Goal: Information Seeking & Learning: Learn about a topic

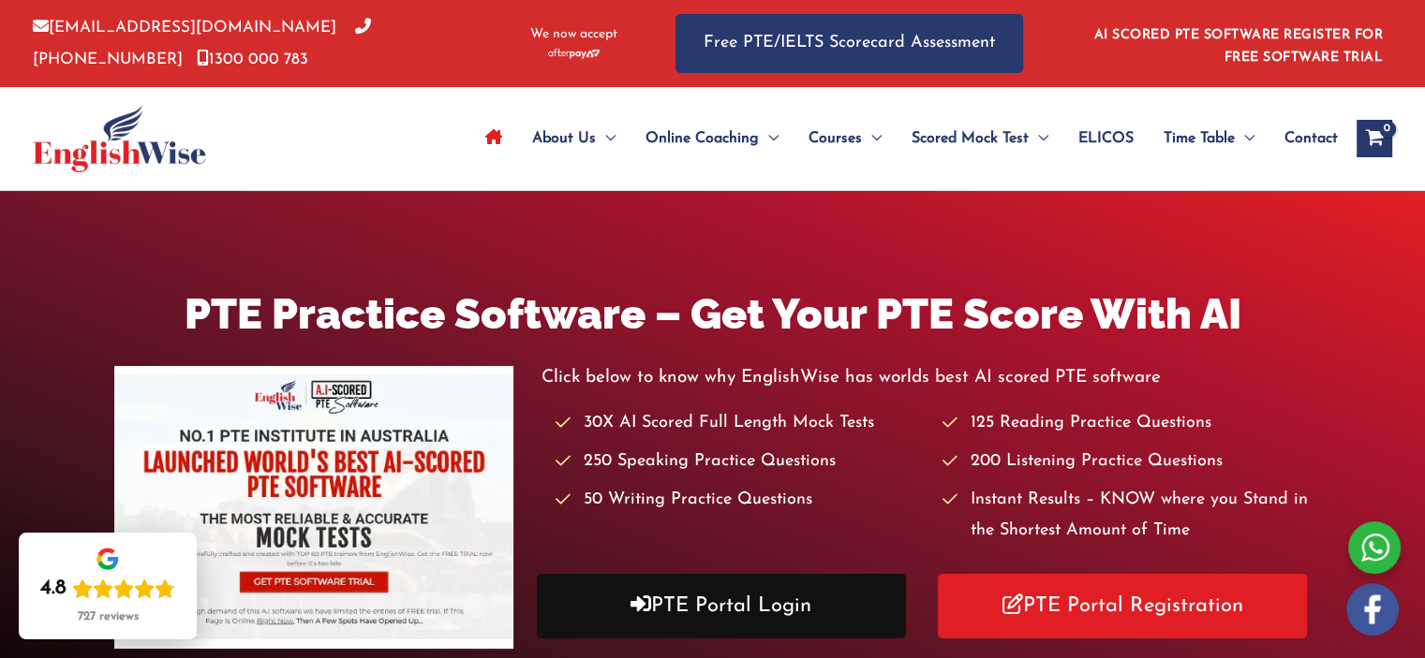
click at [678, 617] on link "PTE Portal Login" at bounding box center [721, 606] width 369 height 65
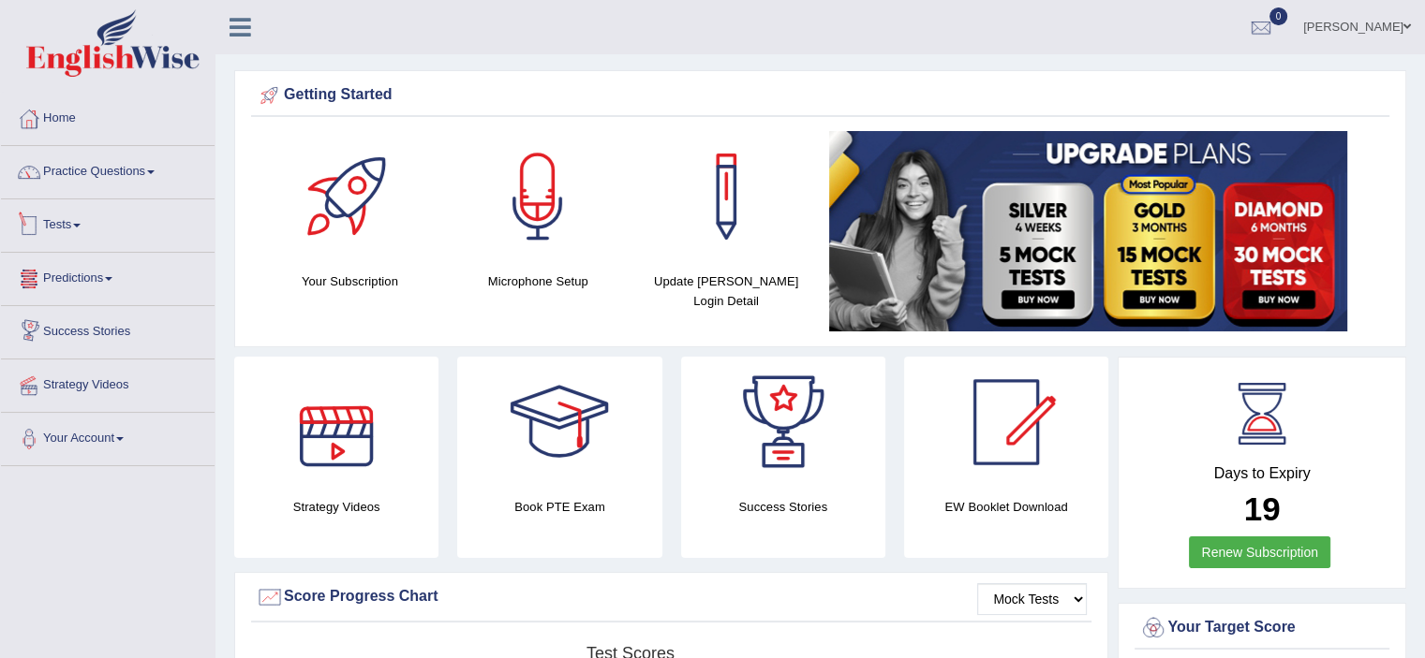
click at [105, 179] on link "Practice Questions" at bounding box center [108, 169] width 214 height 47
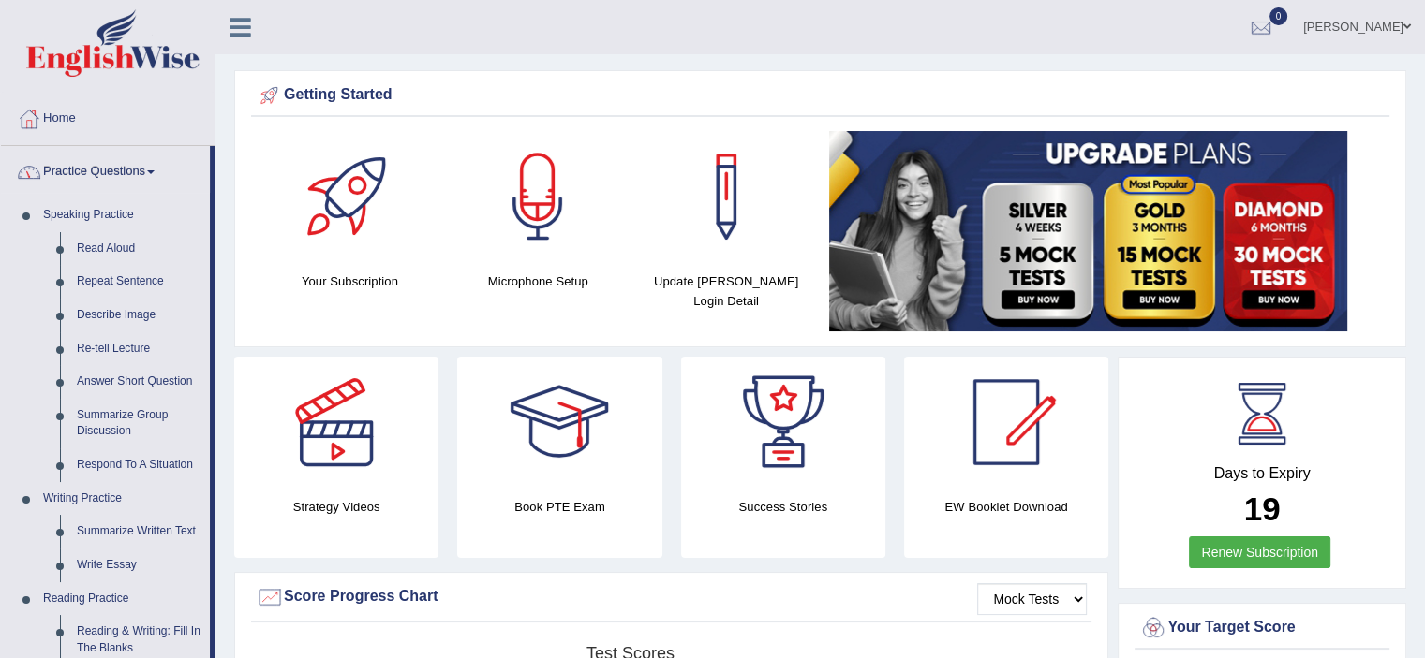
click at [107, 171] on link "Practice Questions" at bounding box center [105, 169] width 209 height 47
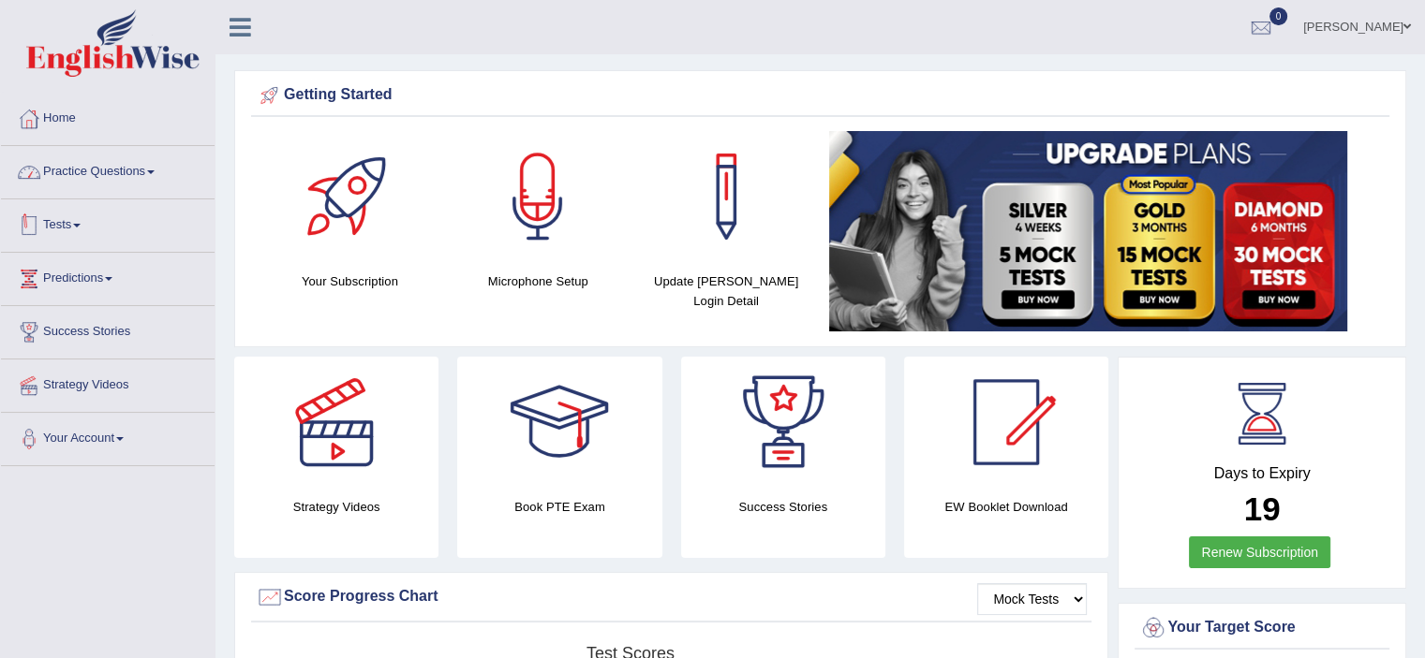
click at [75, 228] on link "Tests" at bounding box center [108, 223] width 214 height 47
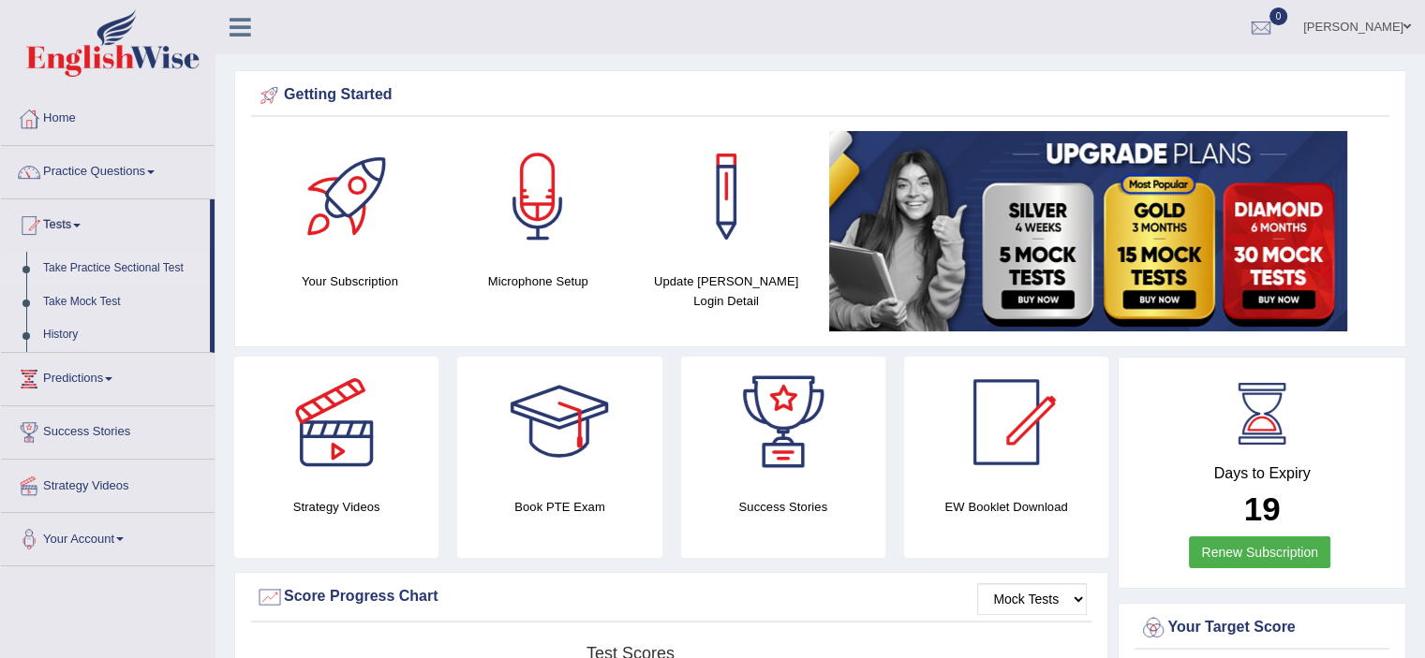
click at [158, 271] on link "Take Practice Sectional Test" at bounding box center [122, 269] width 175 height 34
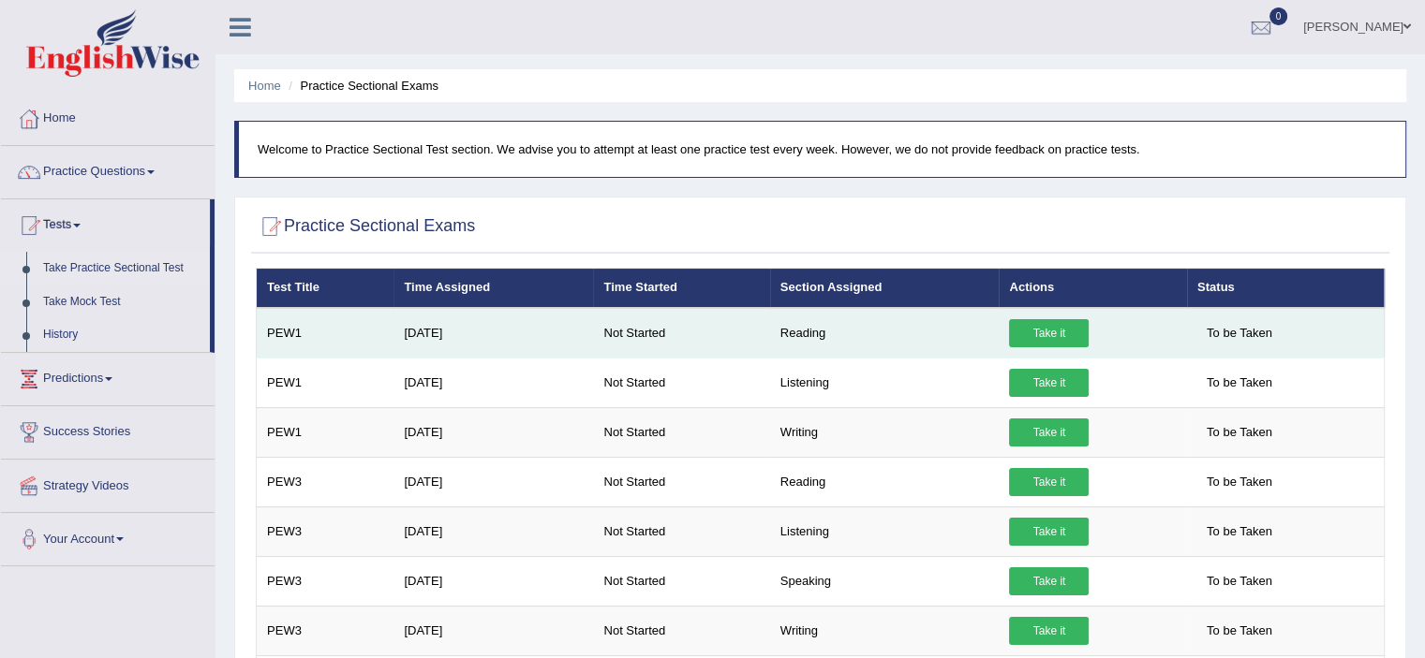
click at [1027, 331] on link "Take it" at bounding box center [1049, 333] width 80 height 28
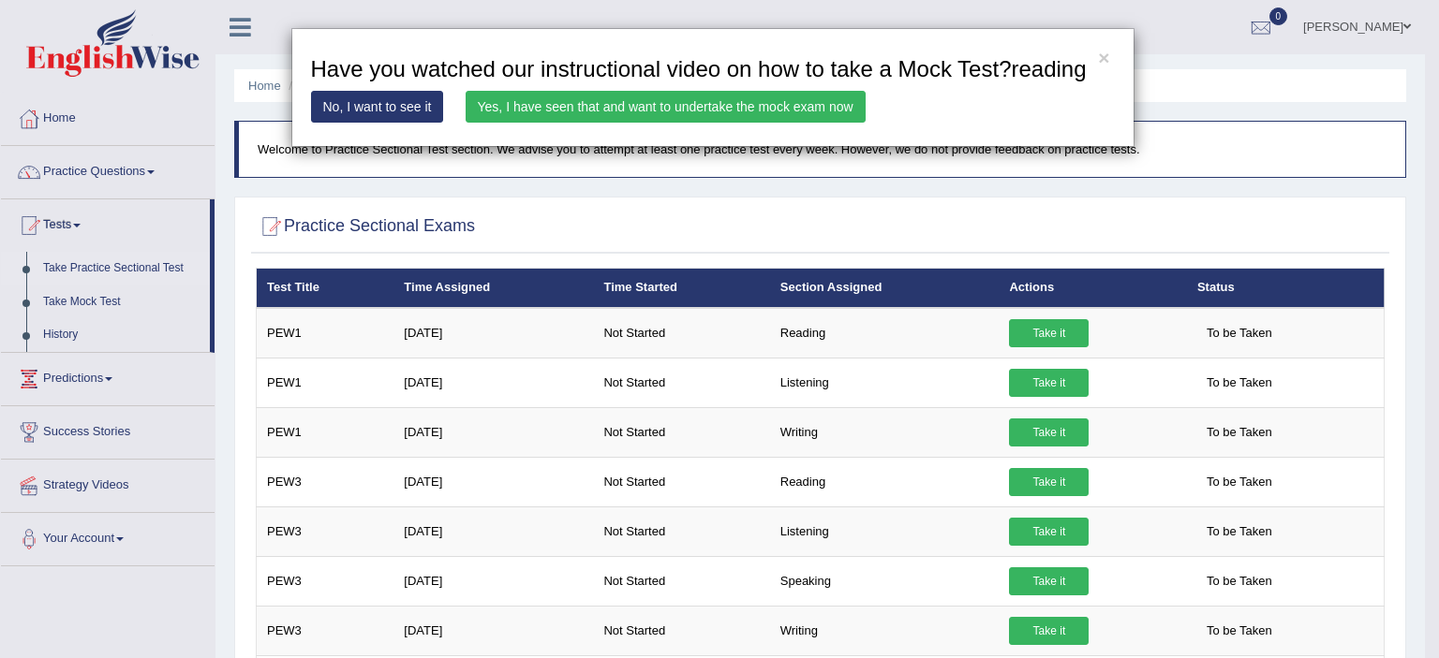
click at [375, 114] on link "No, I want to see it" at bounding box center [377, 107] width 133 height 32
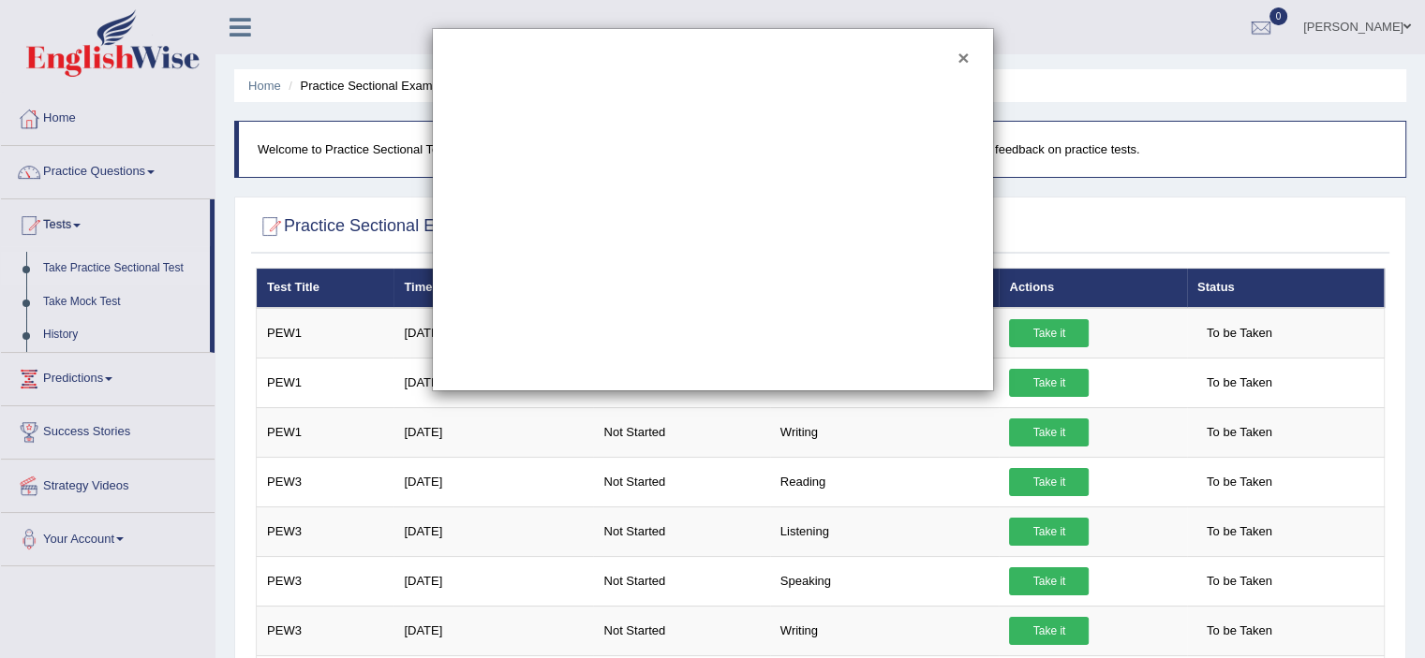
click at [958, 49] on button "×" at bounding box center [962, 58] width 11 height 20
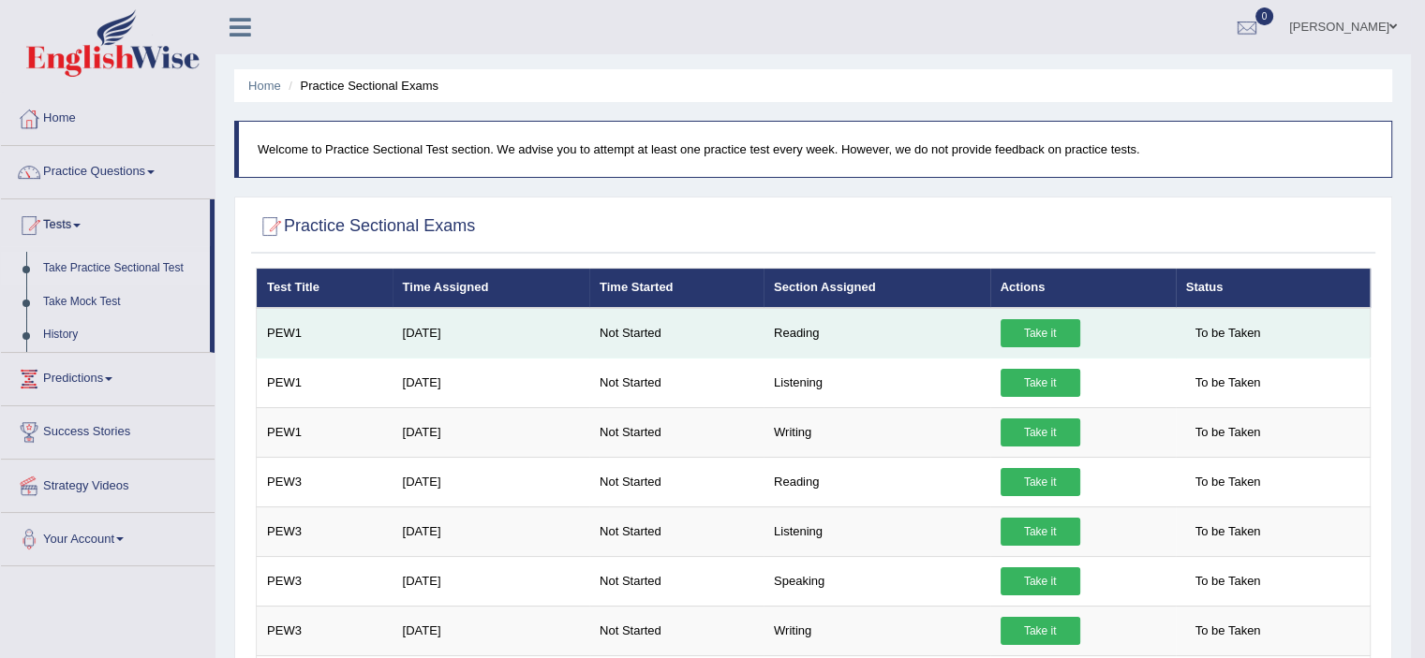
click at [1047, 346] on td "Take it" at bounding box center [1082, 333] width 185 height 51
click at [1019, 326] on link "Take it" at bounding box center [1040, 333] width 80 height 28
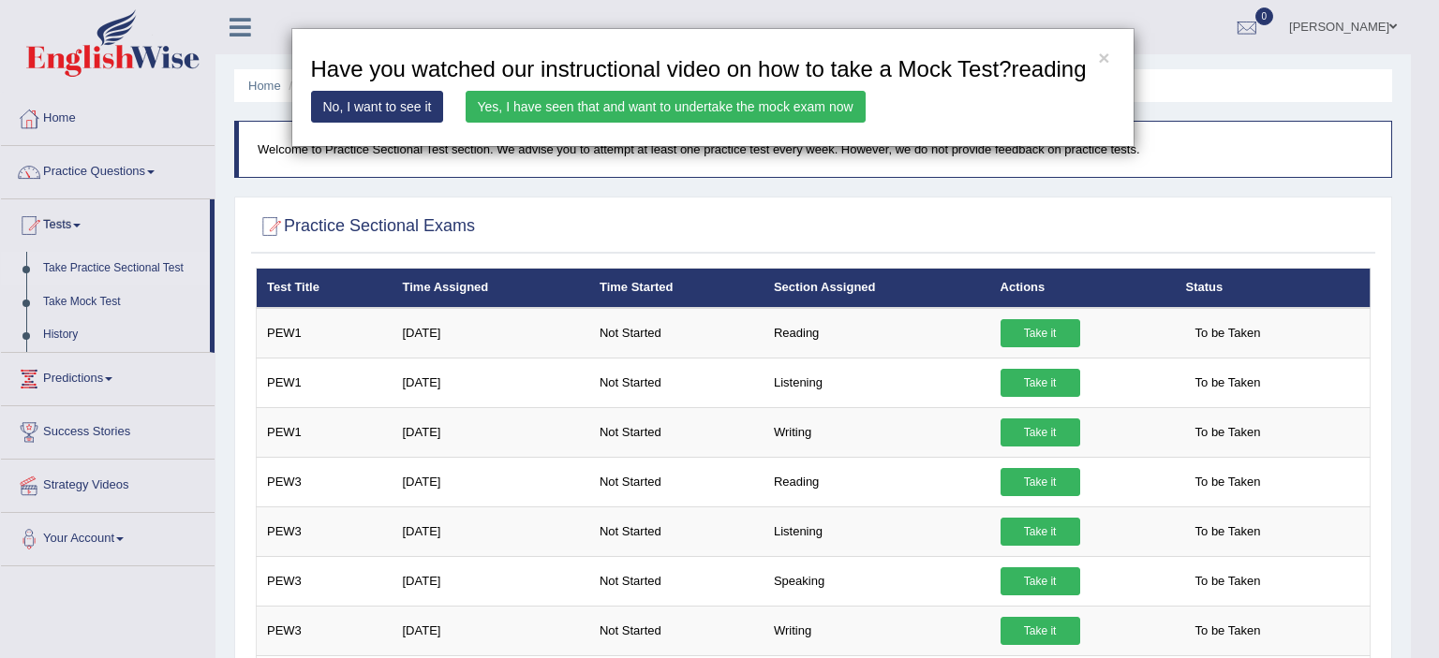
click at [809, 111] on link "Yes, I have seen that and want to undertake the mock exam now" at bounding box center [666, 107] width 400 height 32
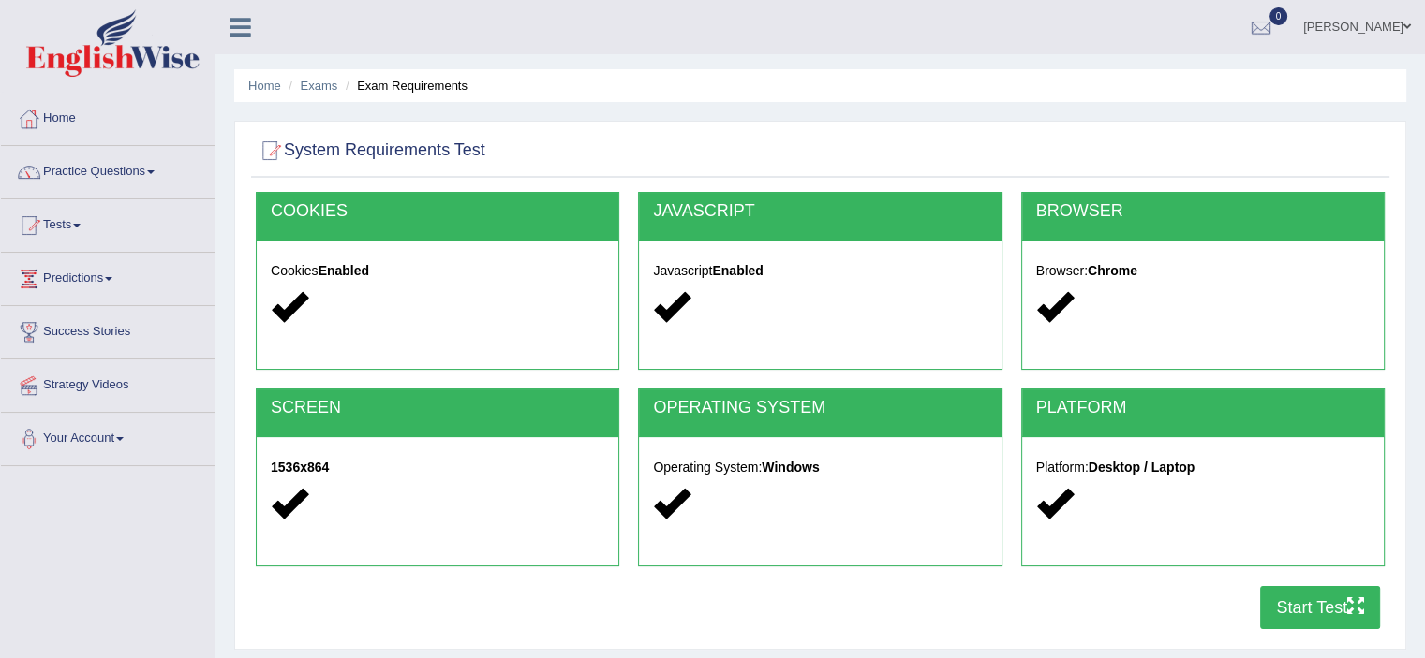
click at [1335, 600] on button "Start Test" at bounding box center [1320, 607] width 120 height 43
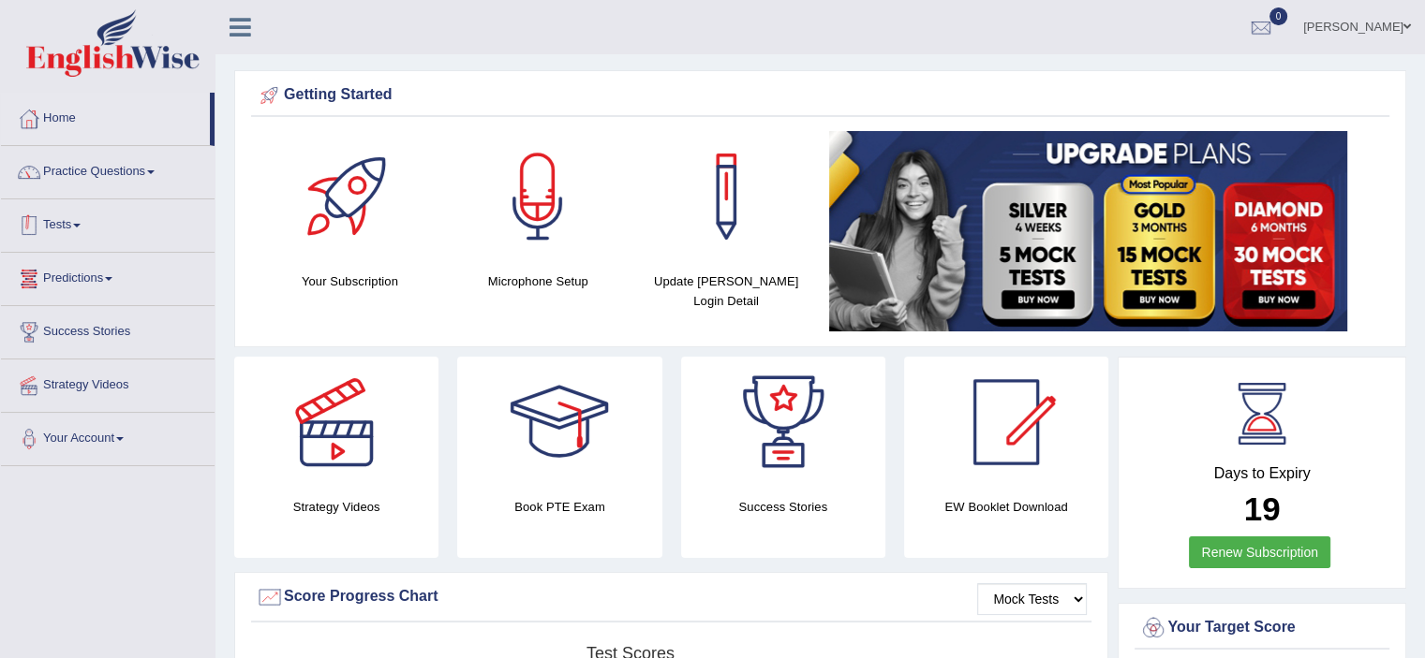
click at [81, 230] on link "Tests" at bounding box center [108, 223] width 214 height 47
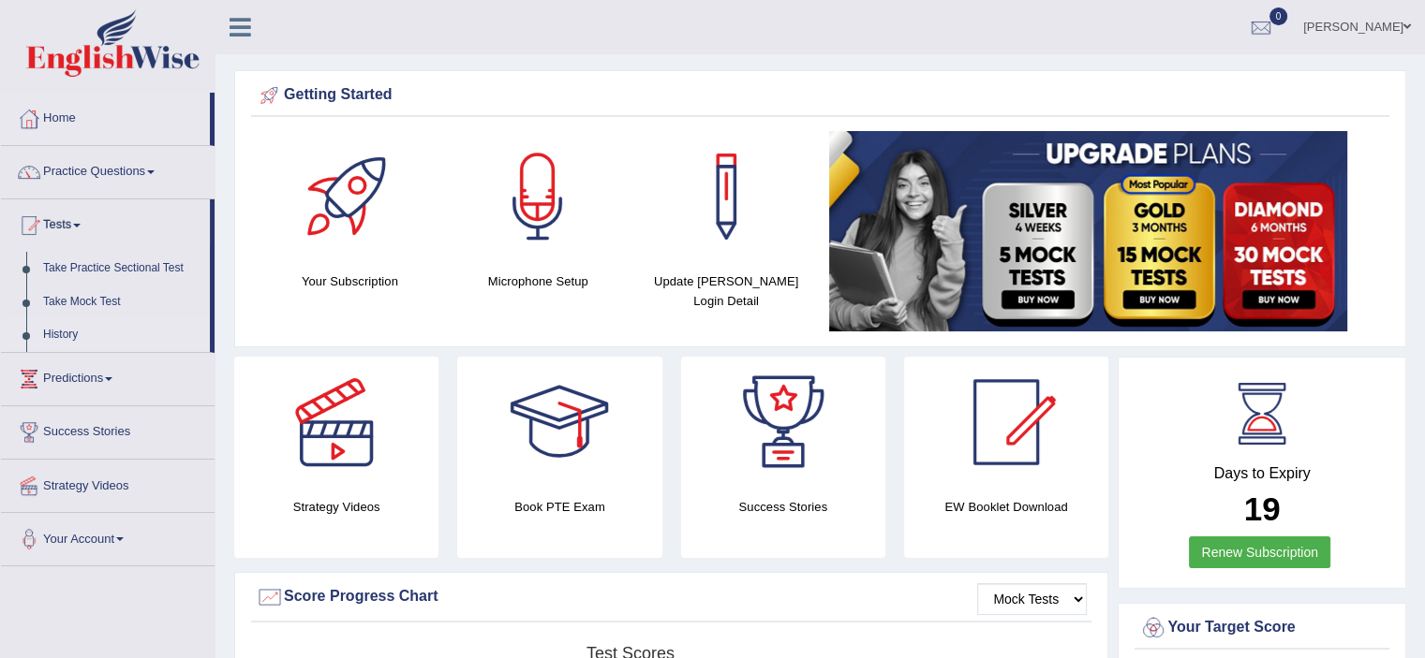
click at [74, 330] on link "History" at bounding box center [122, 335] width 175 height 34
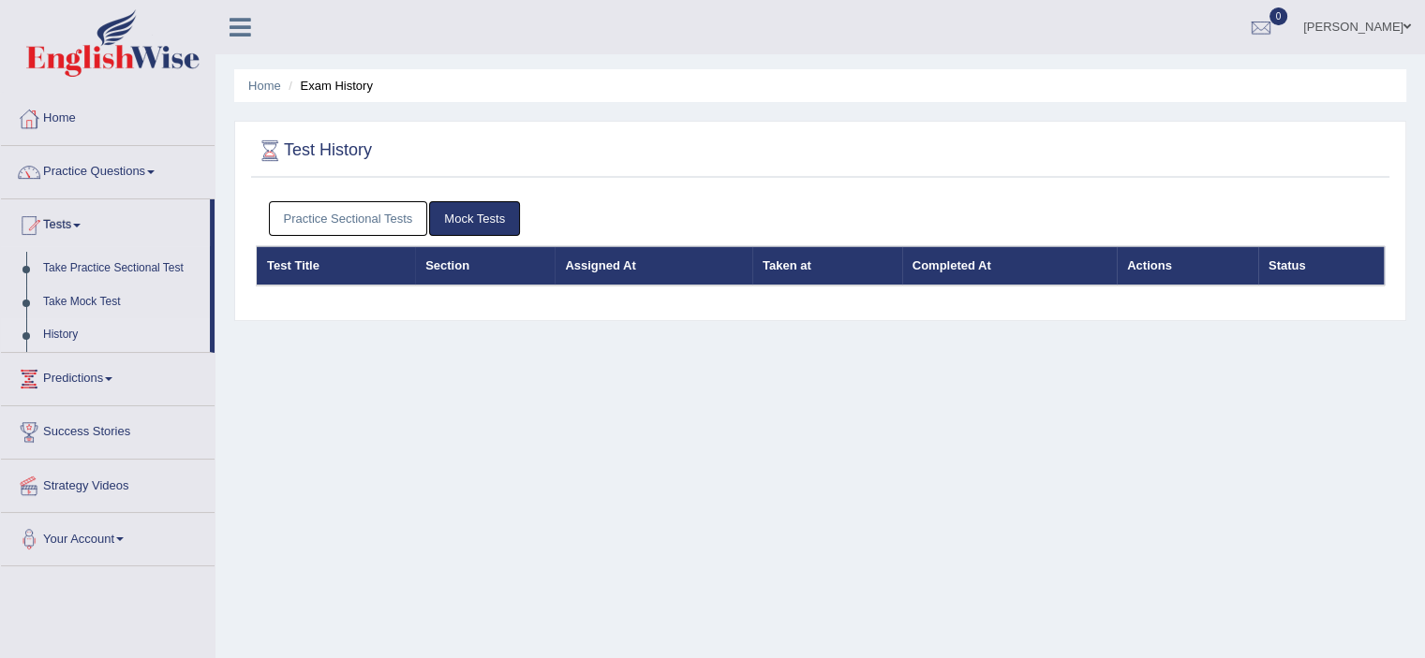
click at [385, 220] on link "Practice Sectional Tests" at bounding box center [348, 218] width 159 height 35
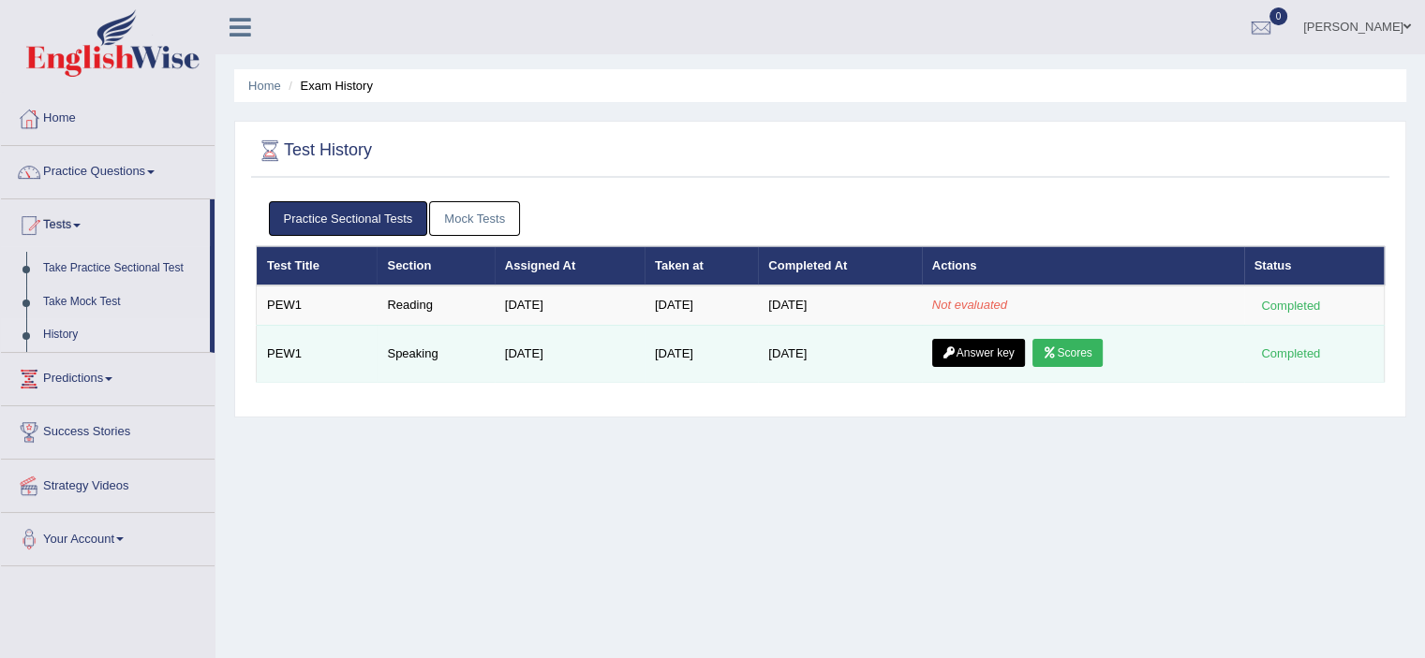
click at [1095, 351] on link "Scores" at bounding box center [1066, 353] width 69 height 28
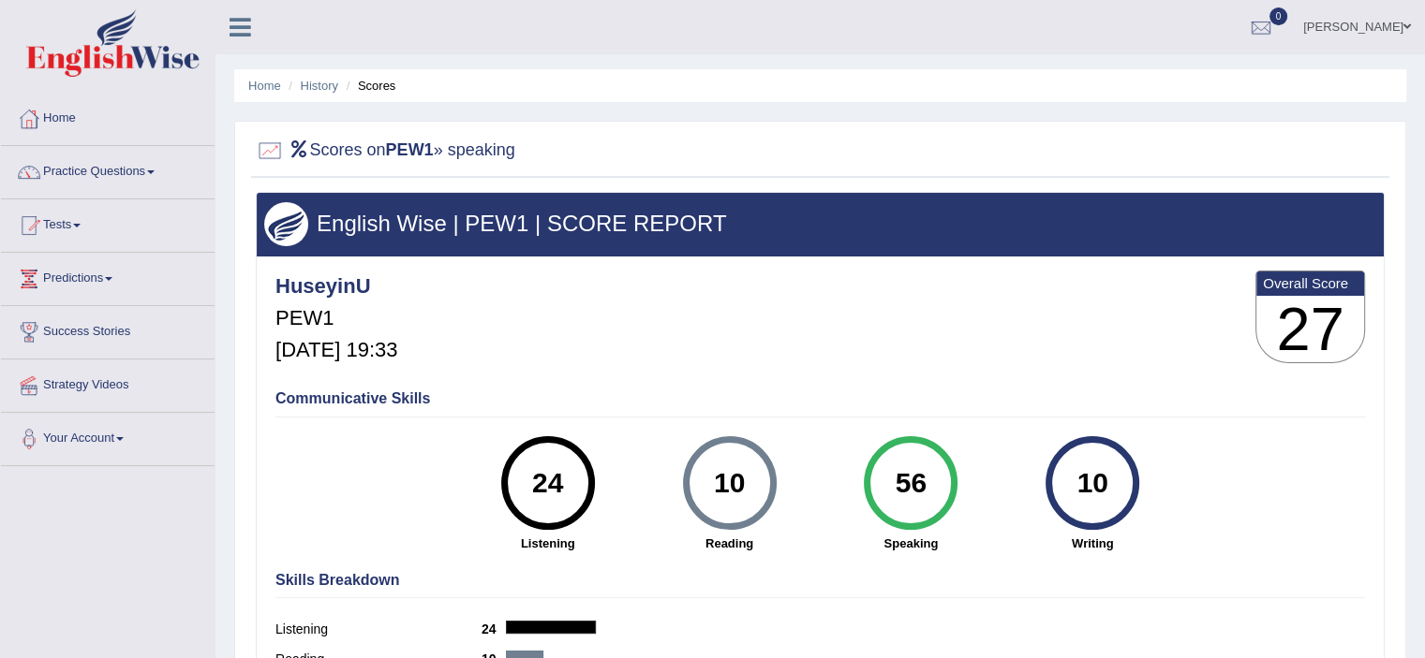
click at [905, 475] on div "56" at bounding box center [911, 483] width 68 height 79
click at [322, 88] on link "History" at bounding box center [319, 86] width 37 height 14
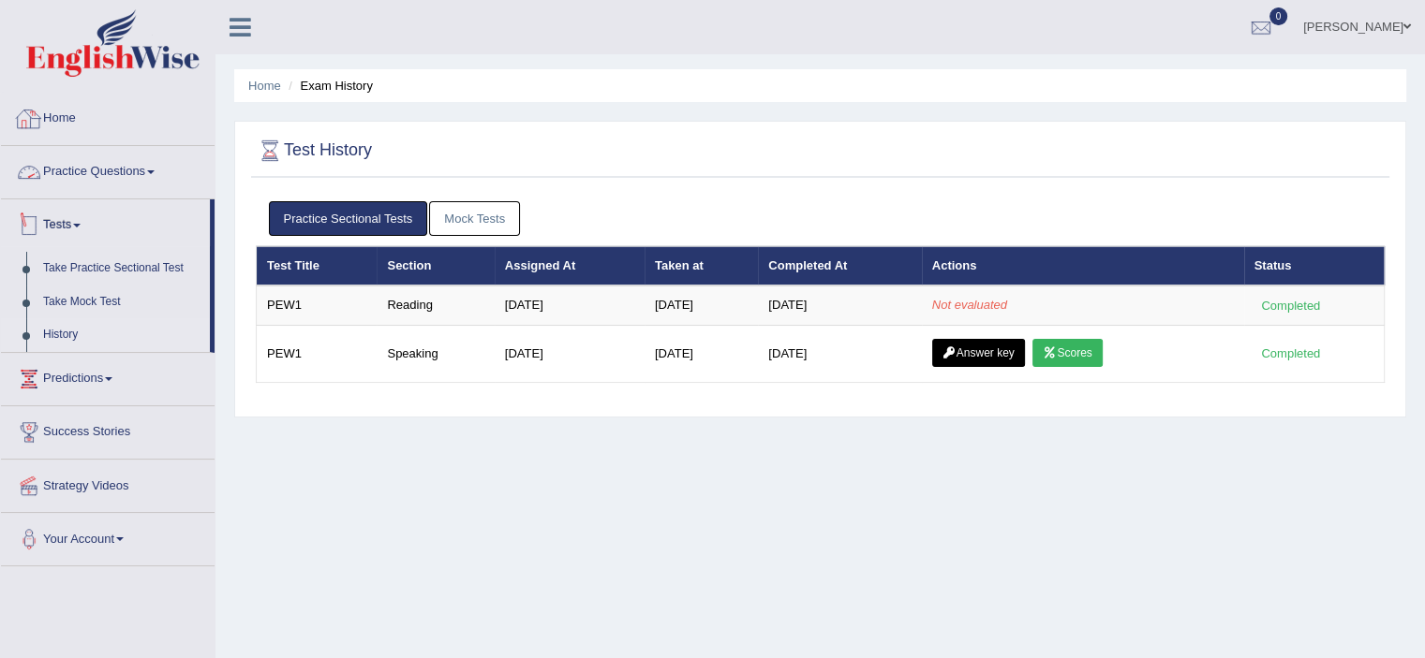
click at [105, 180] on link "Practice Questions" at bounding box center [108, 169] width 214 height 47
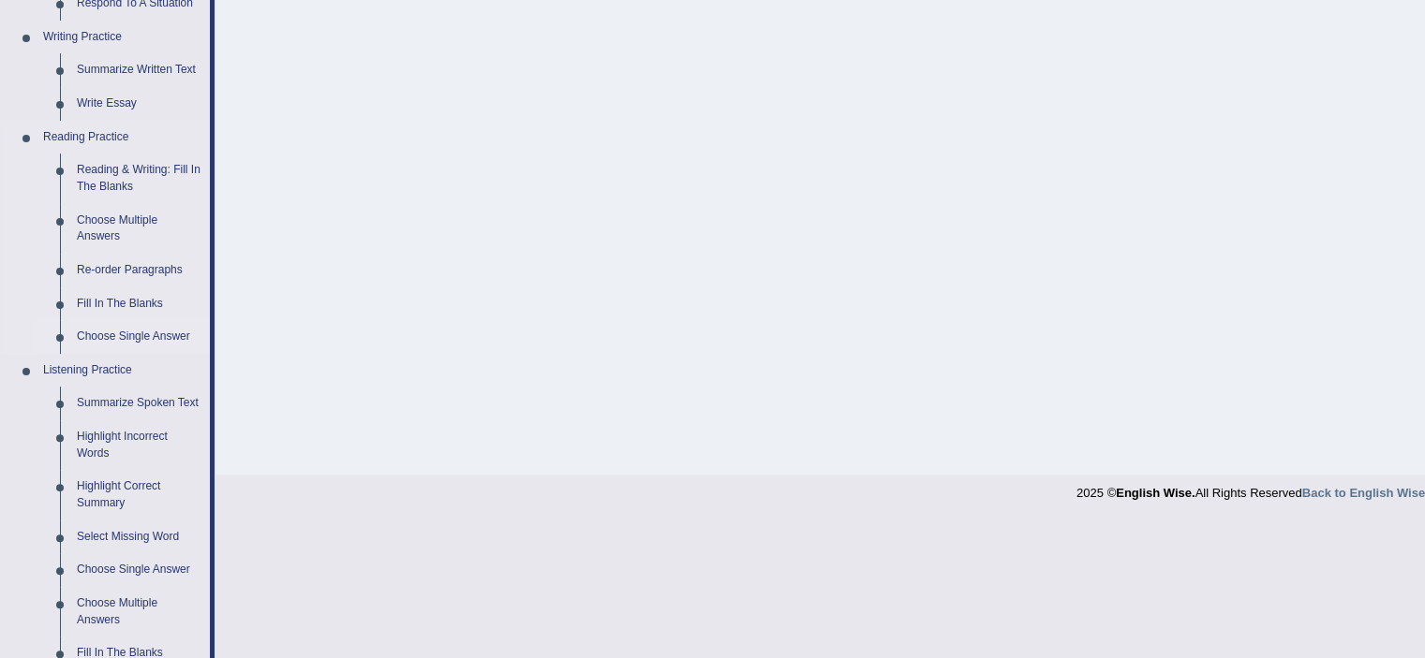
scroll to position [562, 0]
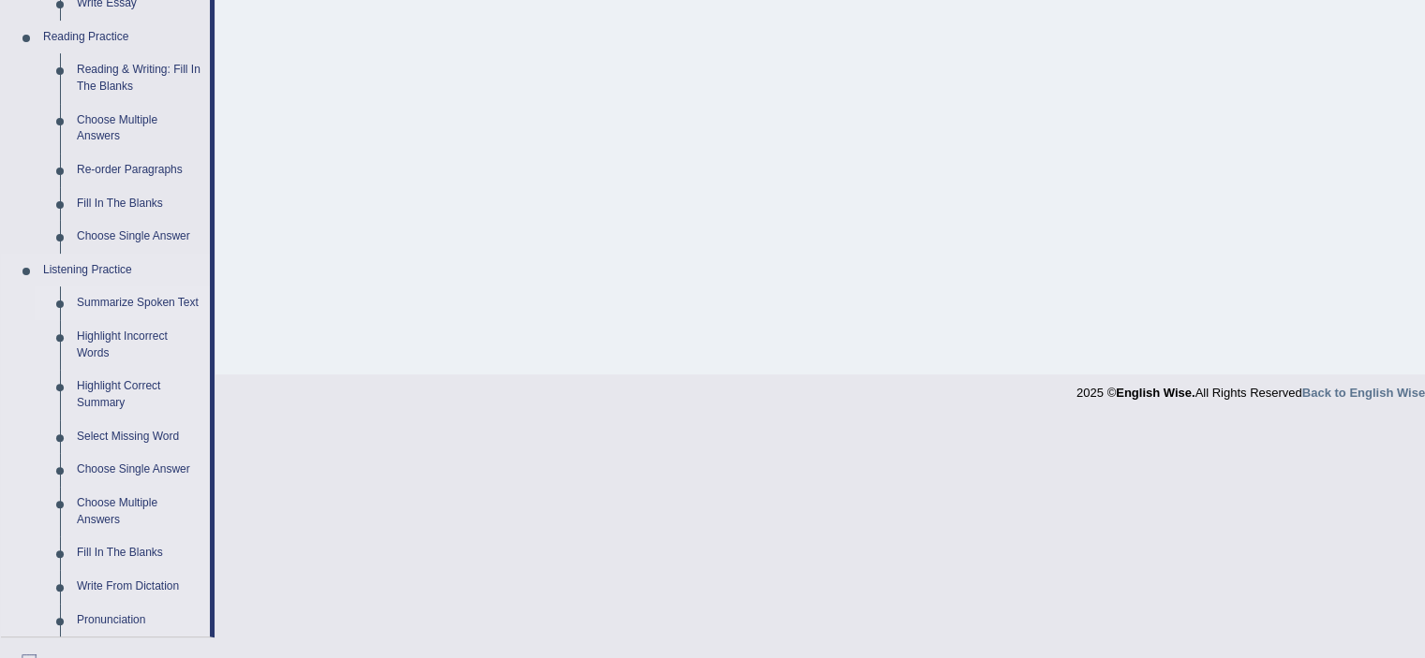
click at [138, 304] on link "Summarize Spoken Text" at bounding box center [138, 304] width 141 height 34
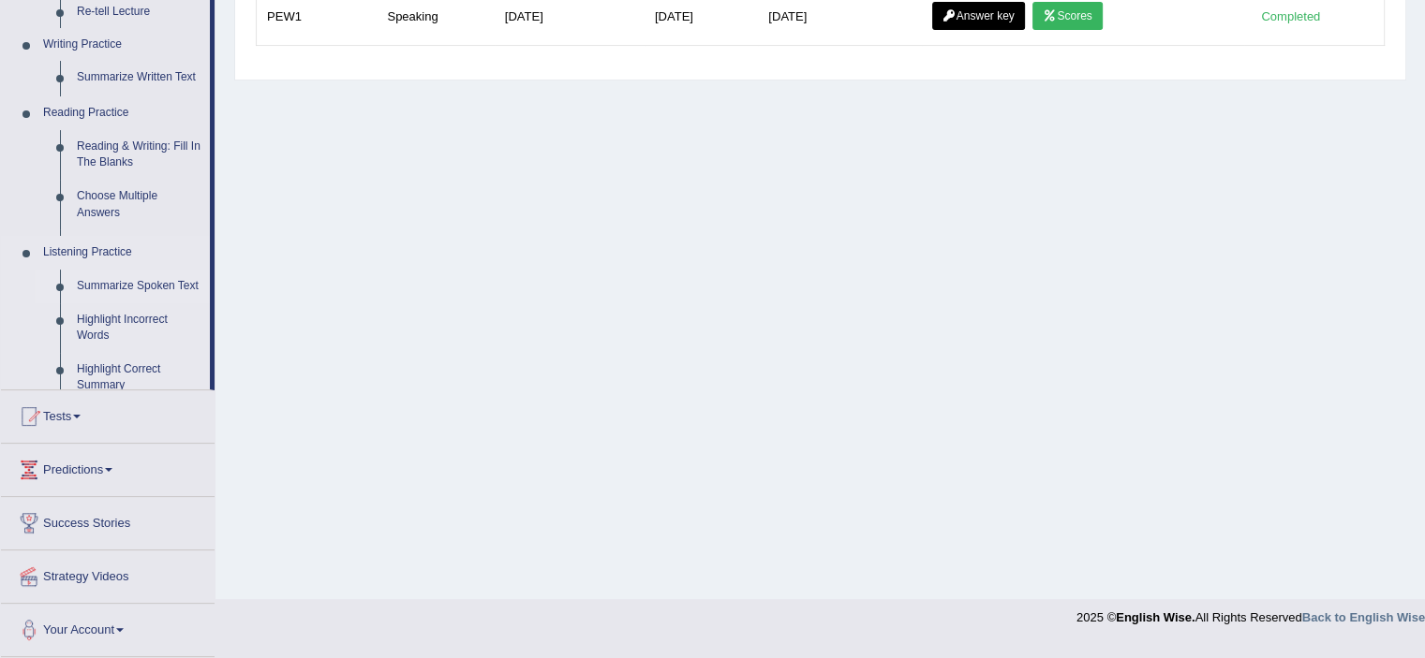
scroll to position [325, 0]
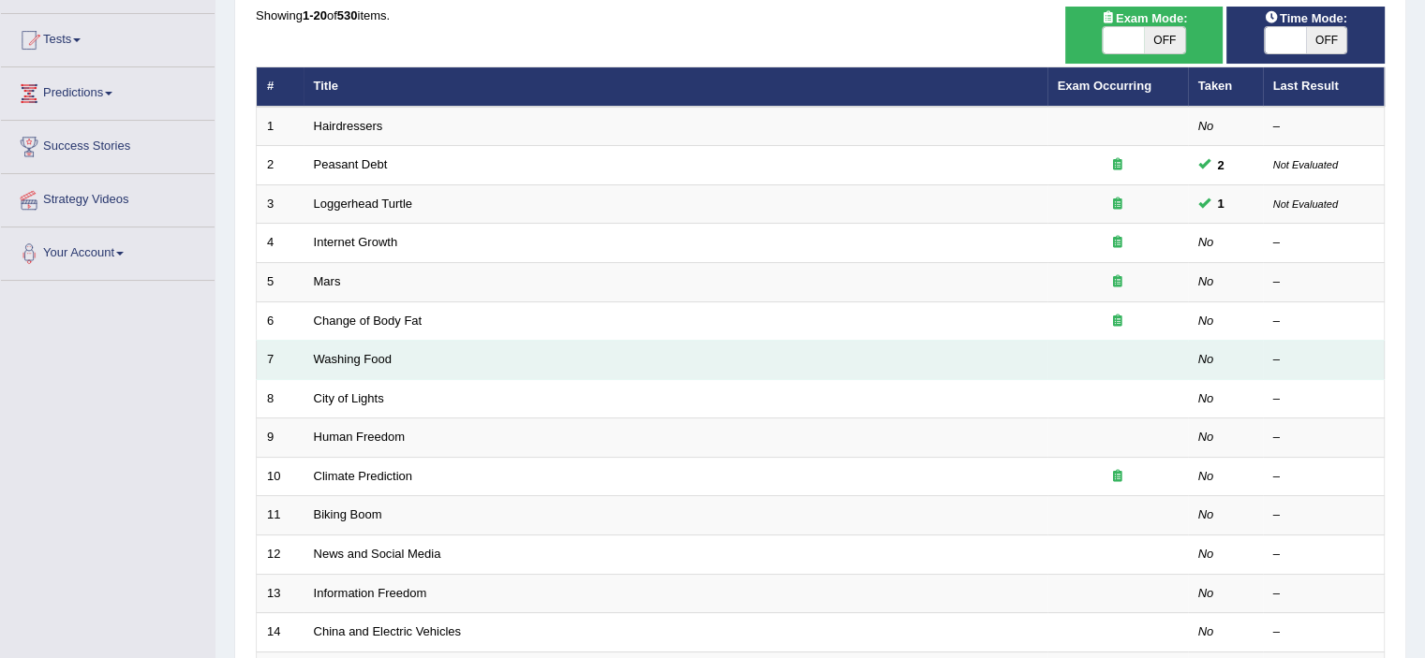
scroll to position [187, 0]
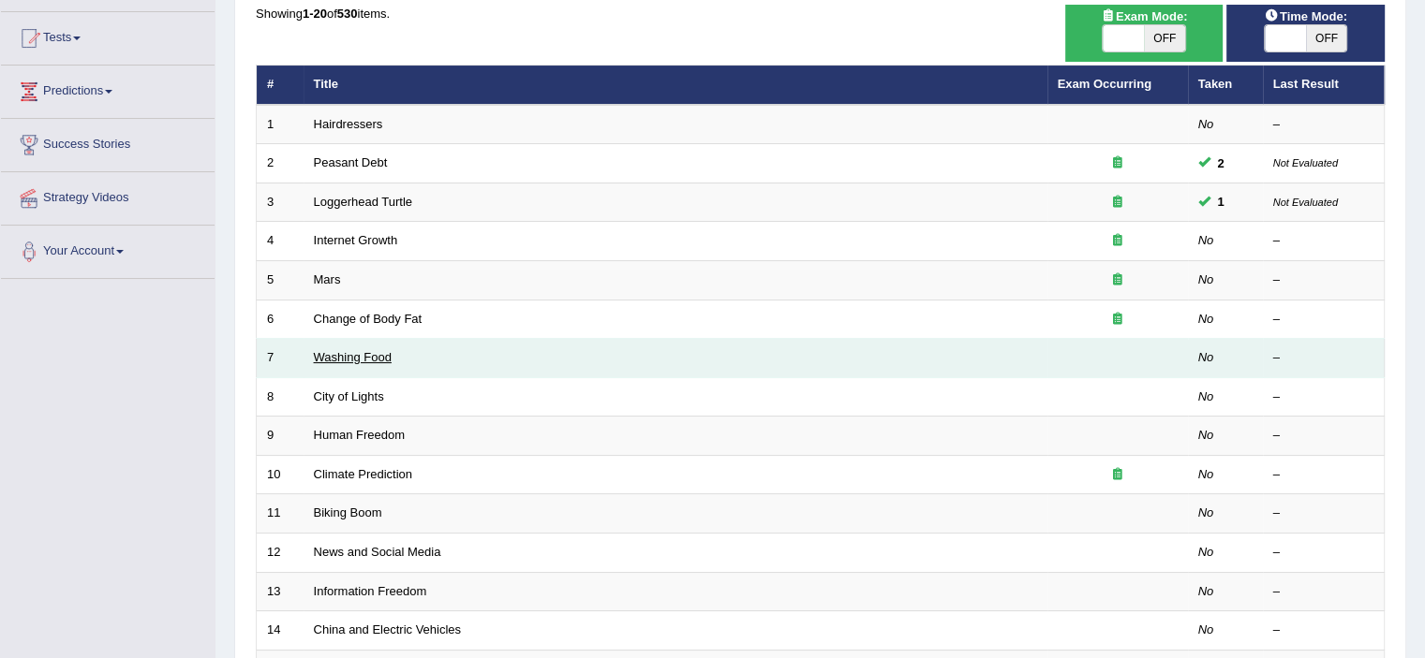
click at [371, 350] on link "Washing Food" at bounding box center [353, 357] width 78 height 14
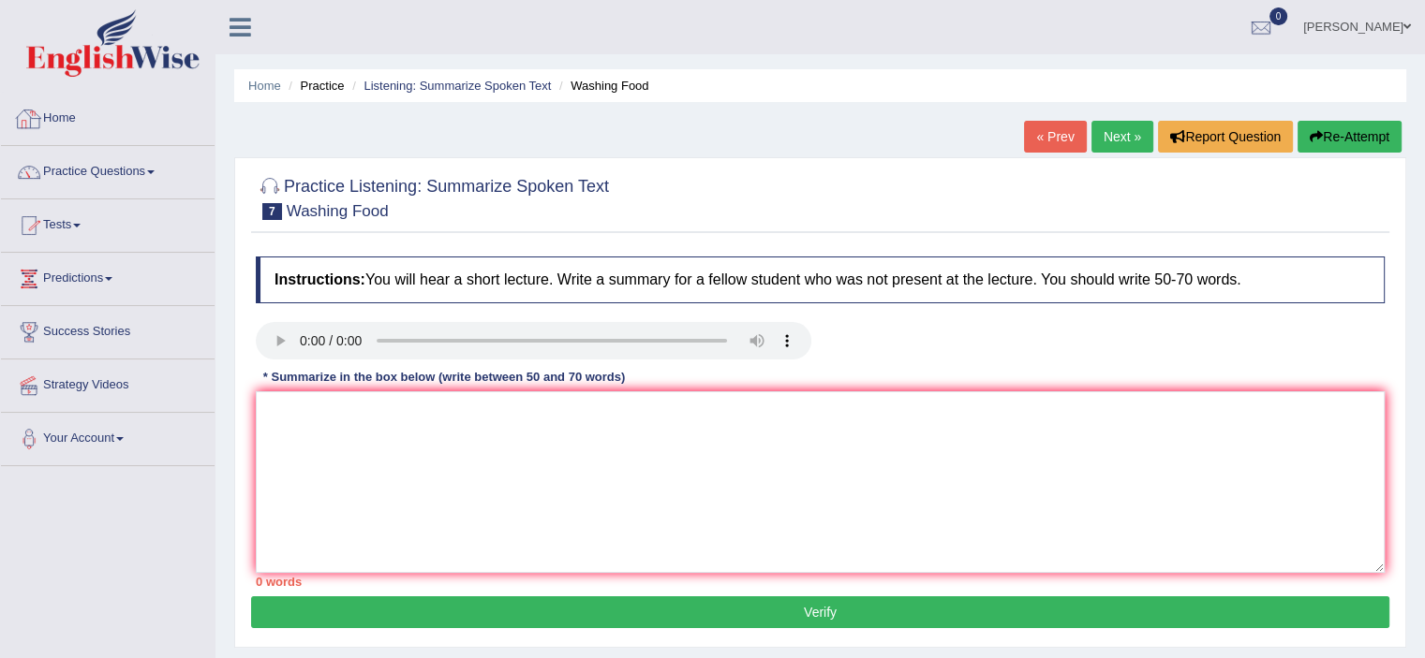
click at [71, 230] on link "Tests" at bounding box center [108, 223] width 214 height 47
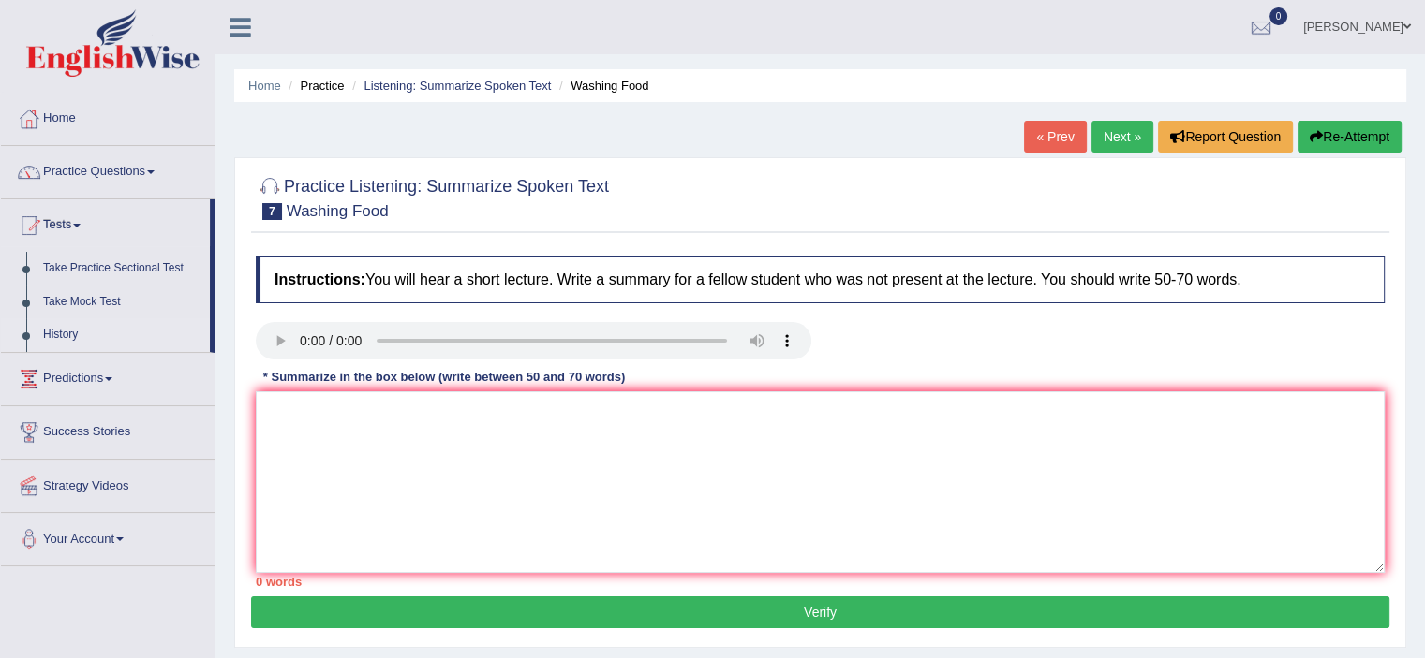
click at [71, 333] on link "History" at bounding box center [122, 335] width 175 height 34
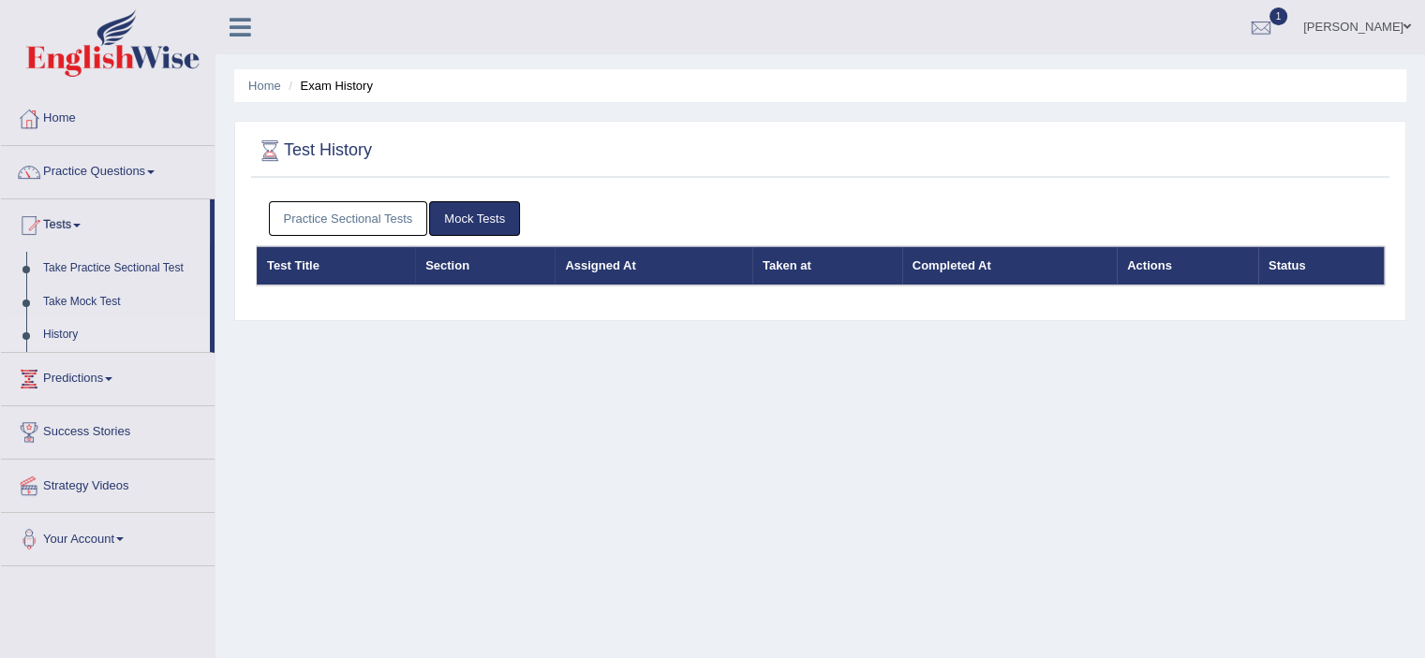
click at [350, 231] on link "Practice Sectional Tests" at bounding box center [348, 218] width 159 height 35
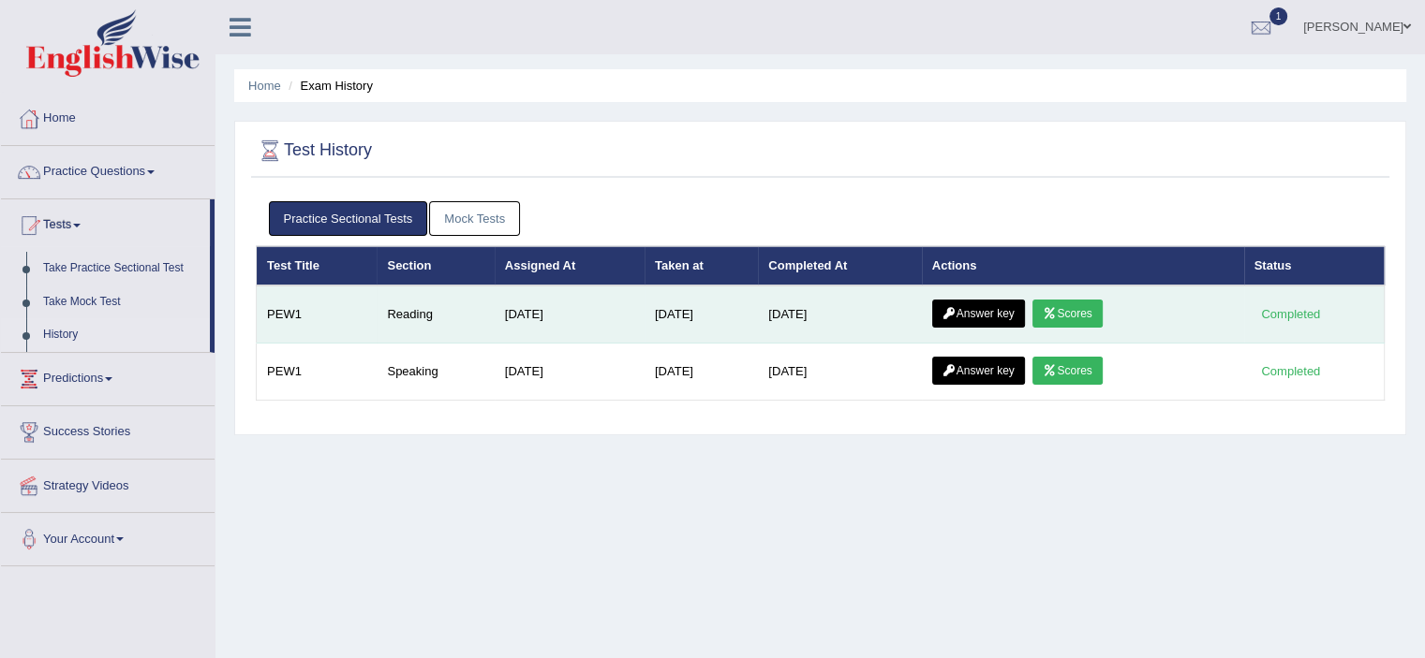
click at [1086, 314] on link "Scores" at bounding box center [1066, 314] width 69 height 28
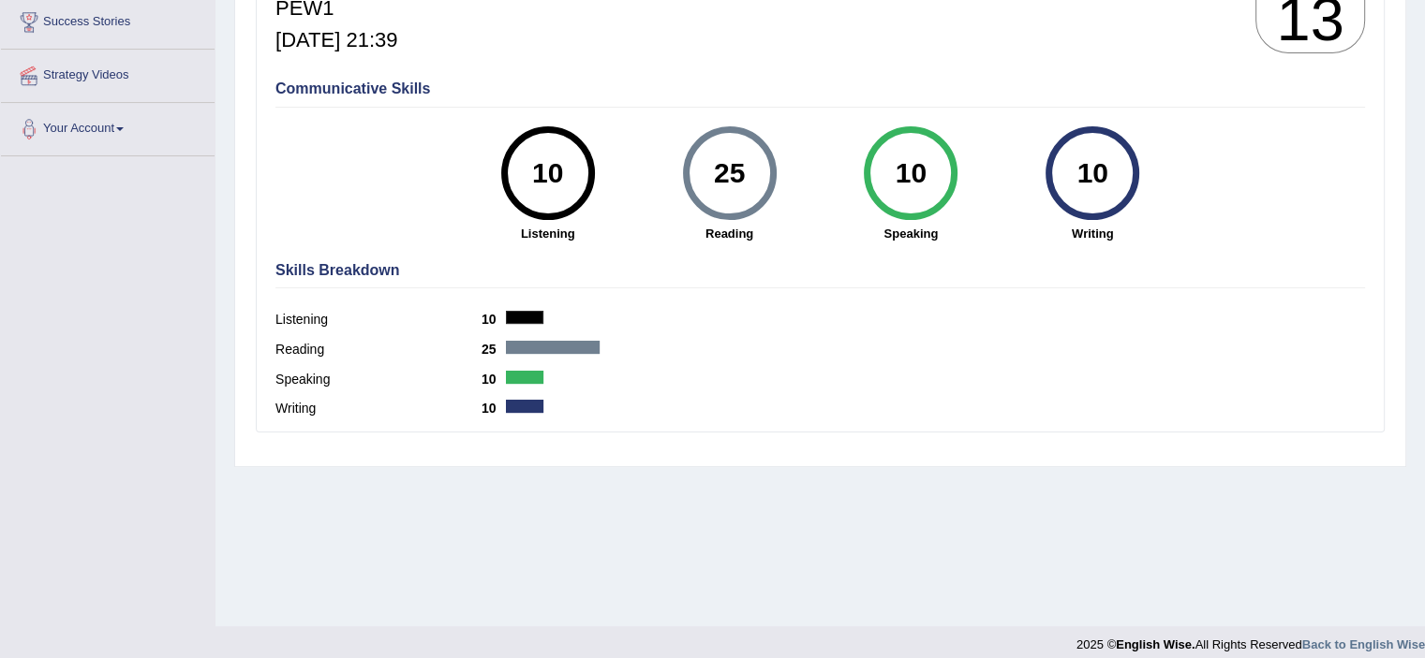
scroll to position [325, 0]
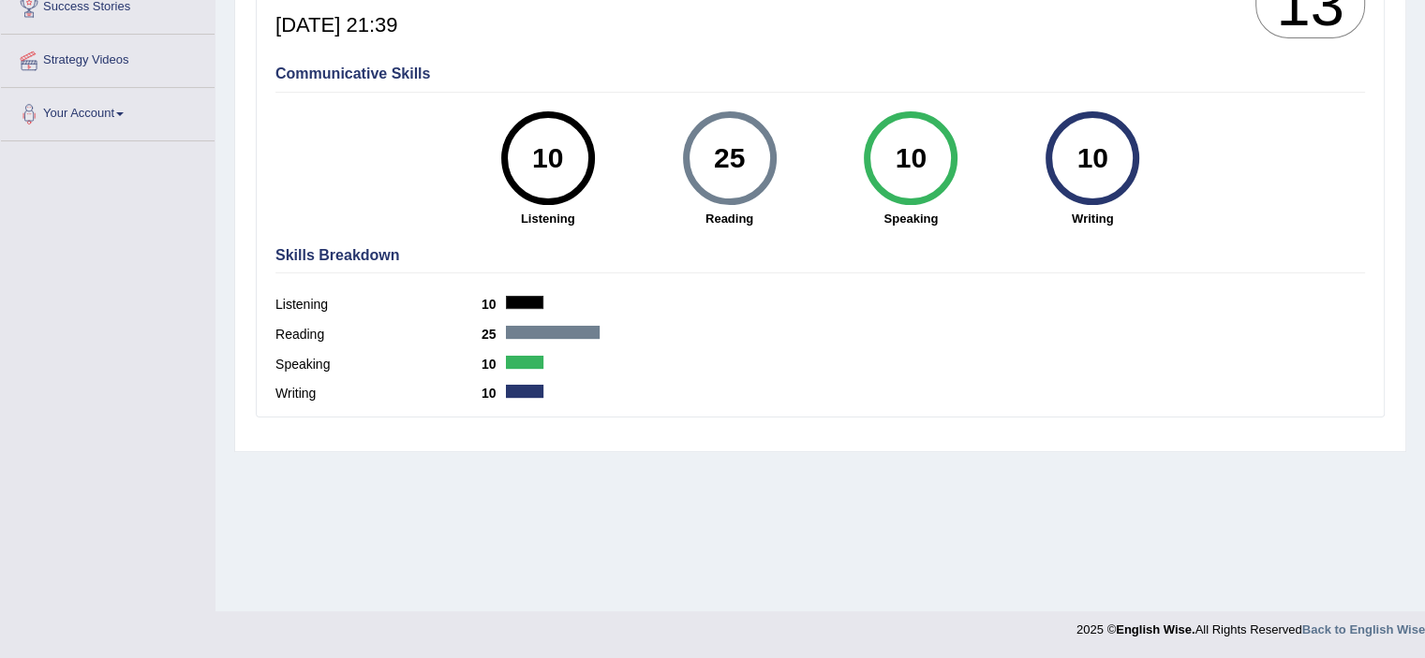
click at [551, 329] on div "Reading 25" at bounding box center [819, 337] width 1089 height 30
click at [553, 329] on div at bounding box center [553, 332] width 94 height 13
click at [553, 330] on div at bounding box center [553, 332] width 94 height 13
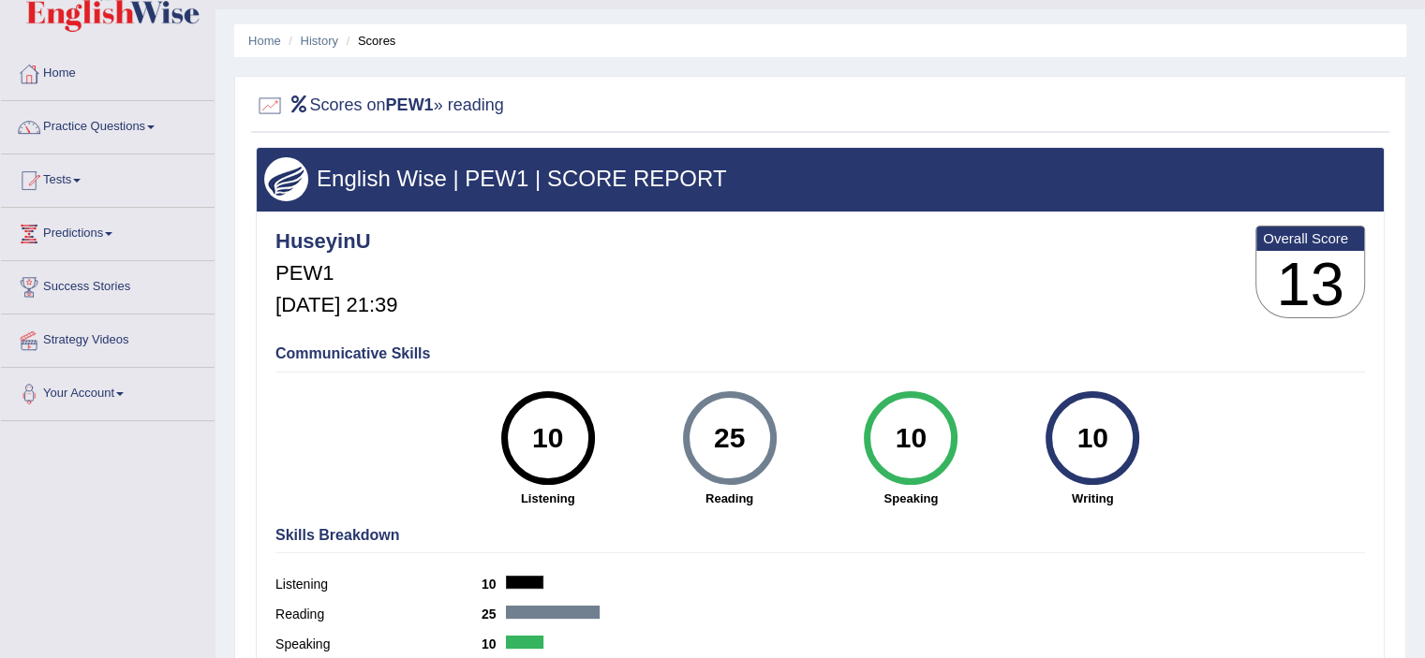
scroll to position [44, 0]
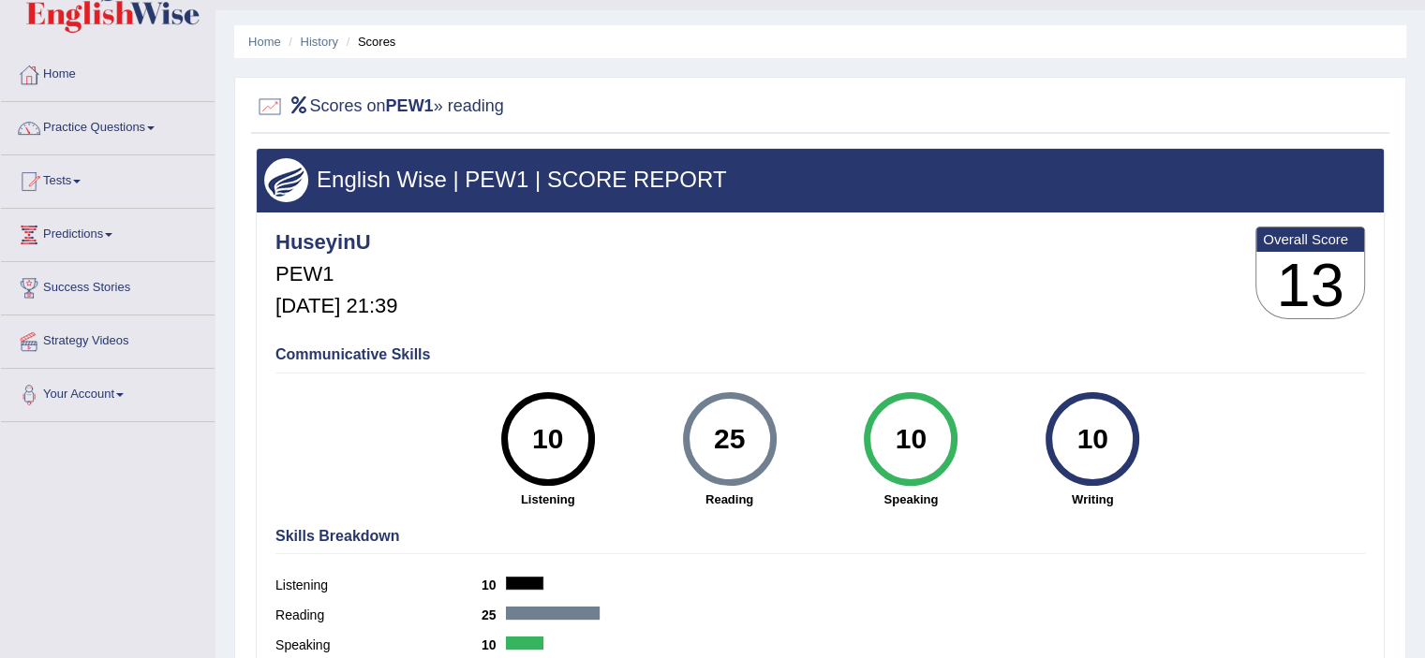
click at [717, 430] on div "25" at bounding box center [729, 439] width 68 height 79
click at [716, 430] on div "25" at bounding box center [729, 439] width 68 height 79
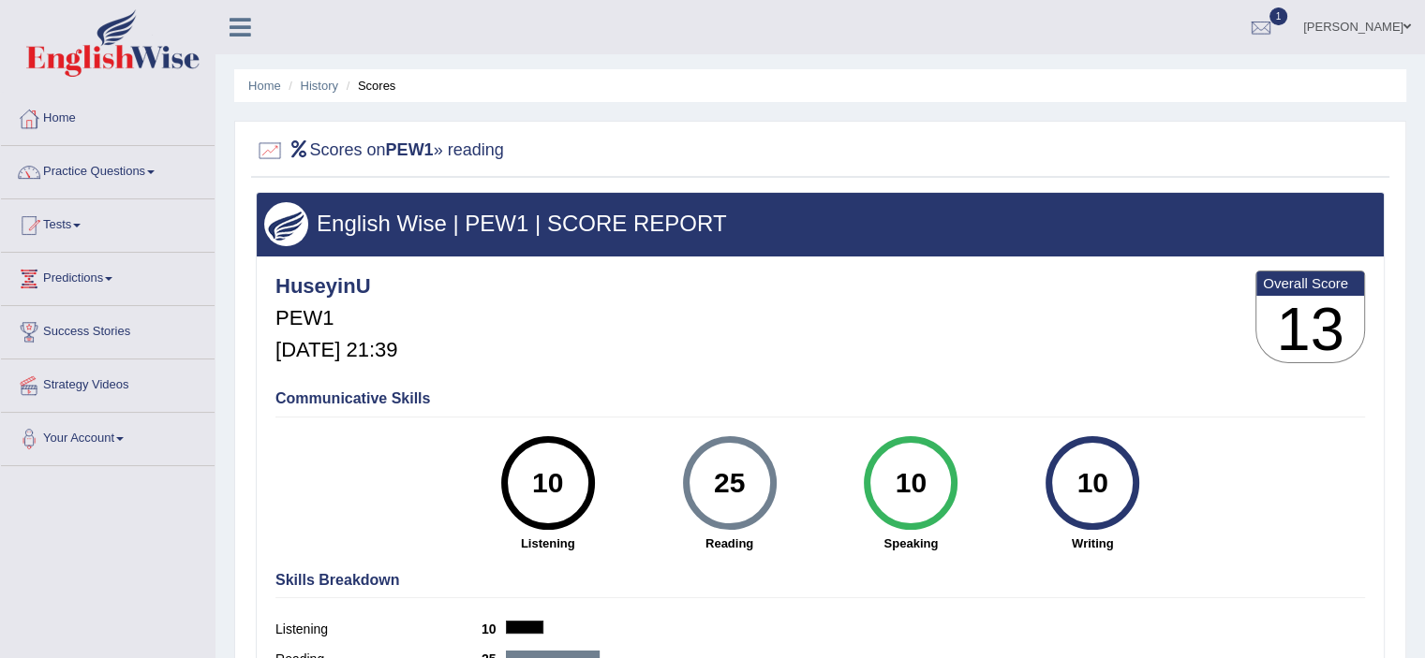
scroll to position [0, 0]
click at [321, 147] on h2 "Scores on PEW1 » reading" at bounding box center [380, 151] width 248 height 28
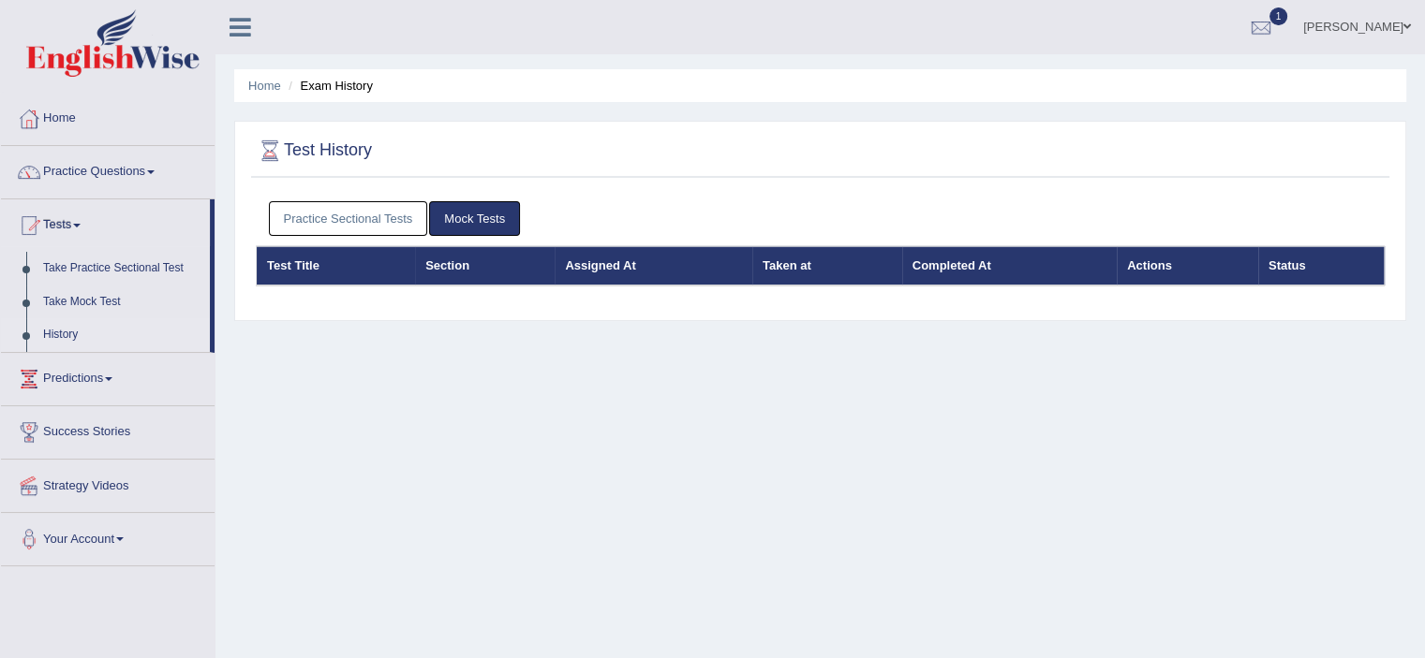
click at [333, 212] on link "Practice Sectional Tests" at bounding box center [348, 218] width 159 height 35
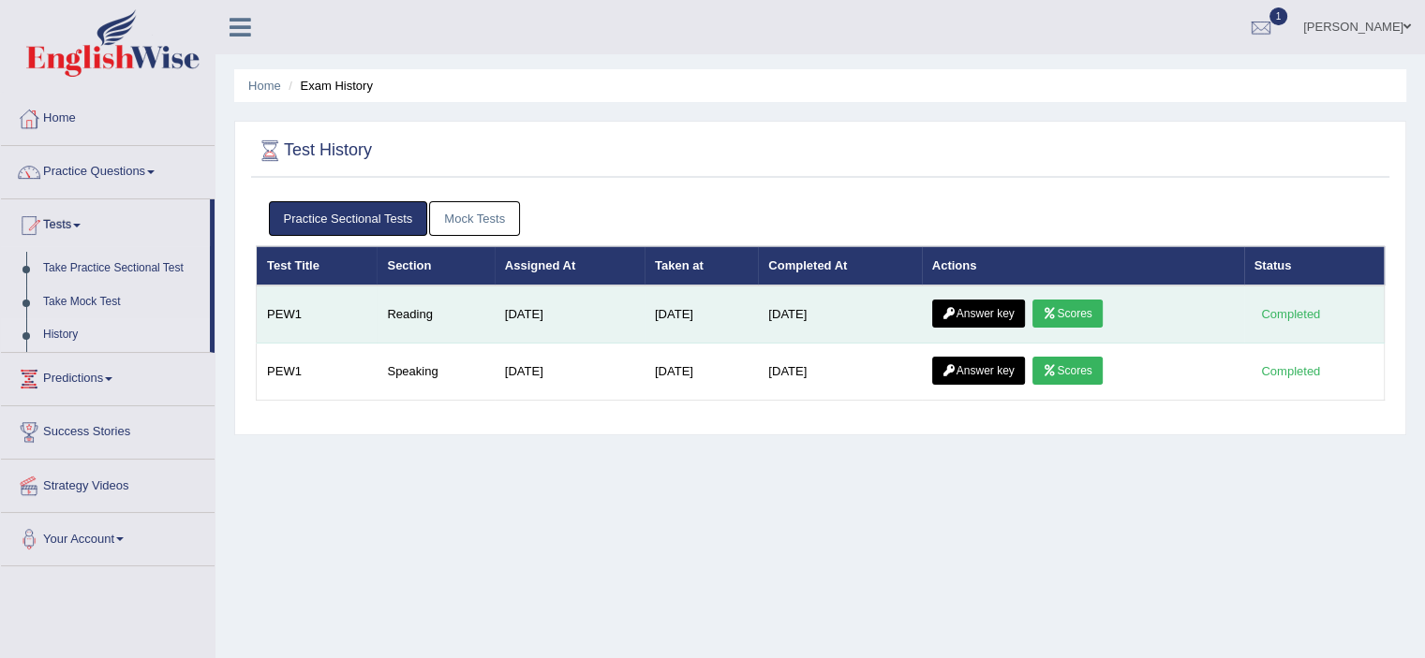
click at [1020, 307] on link "Answer key" at bounding box center [978, 314] width 93 height 28
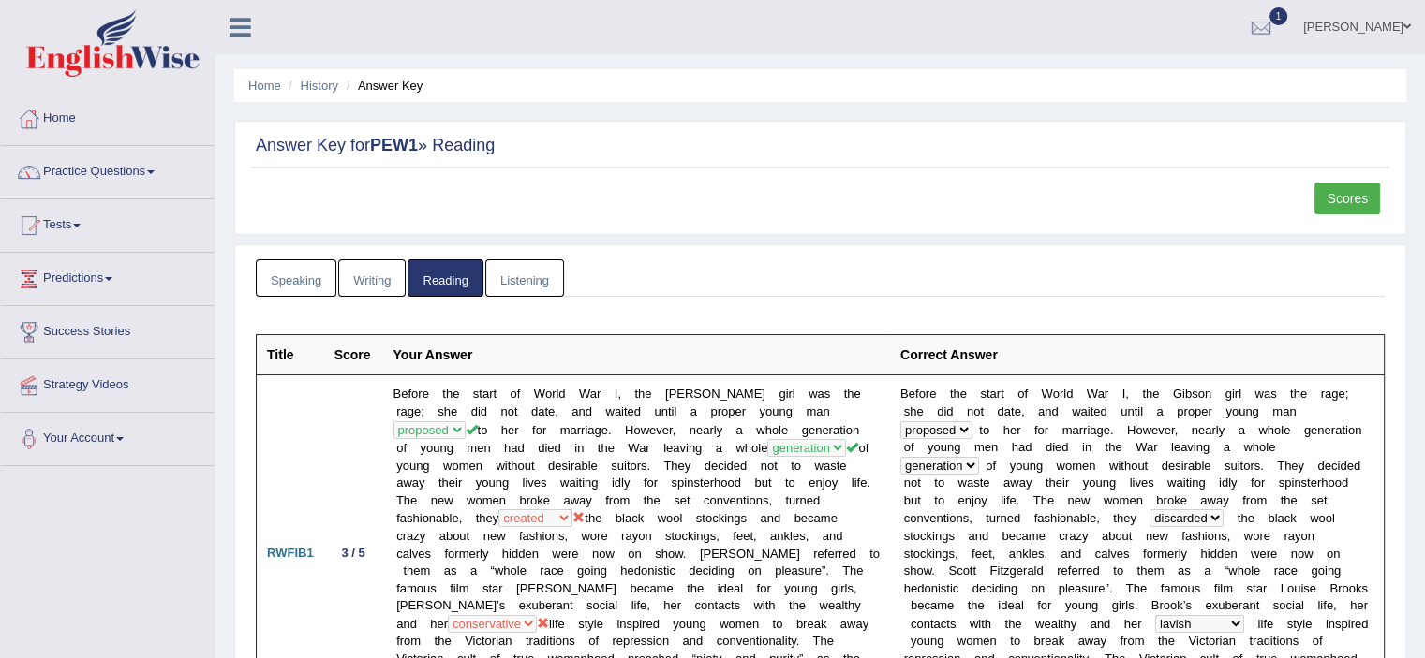
click at [542, 276] on link "Listening" at bounding box center [524, 278] width 79 height 38
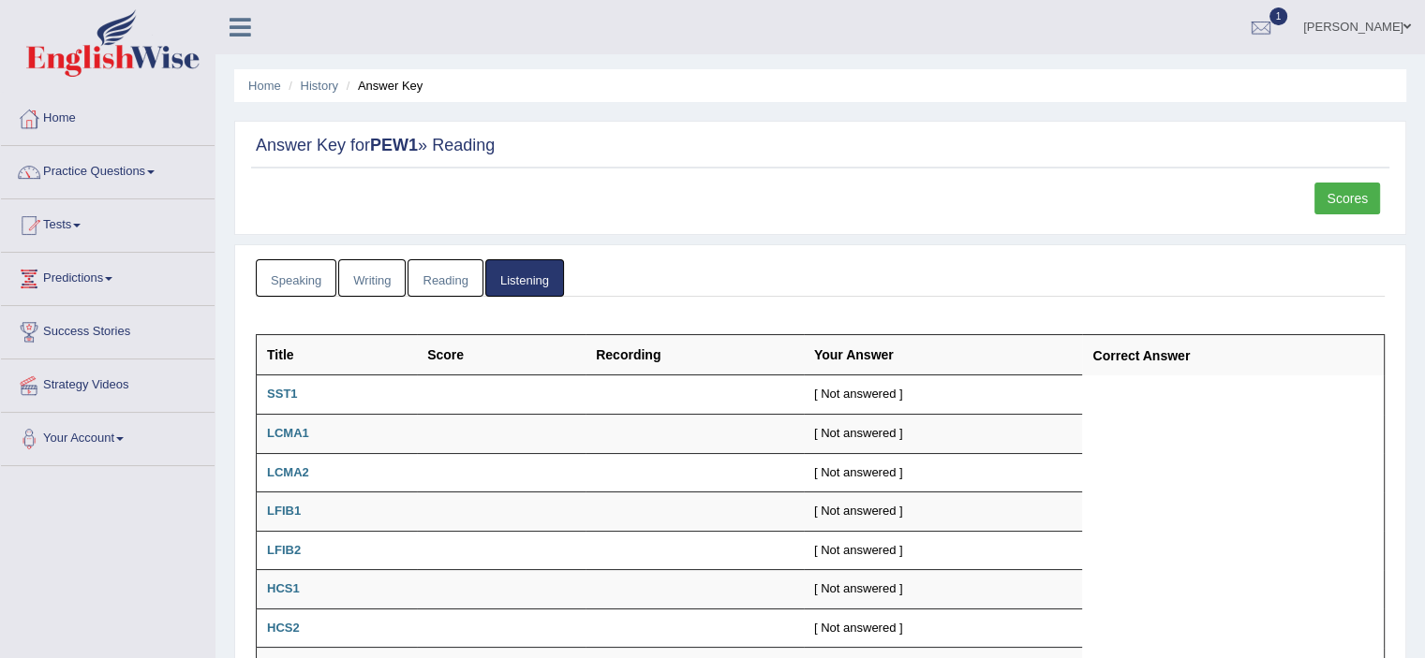
click at [382, 283] on link "Writing" at bounding box center [371, 278] width 67 height 38
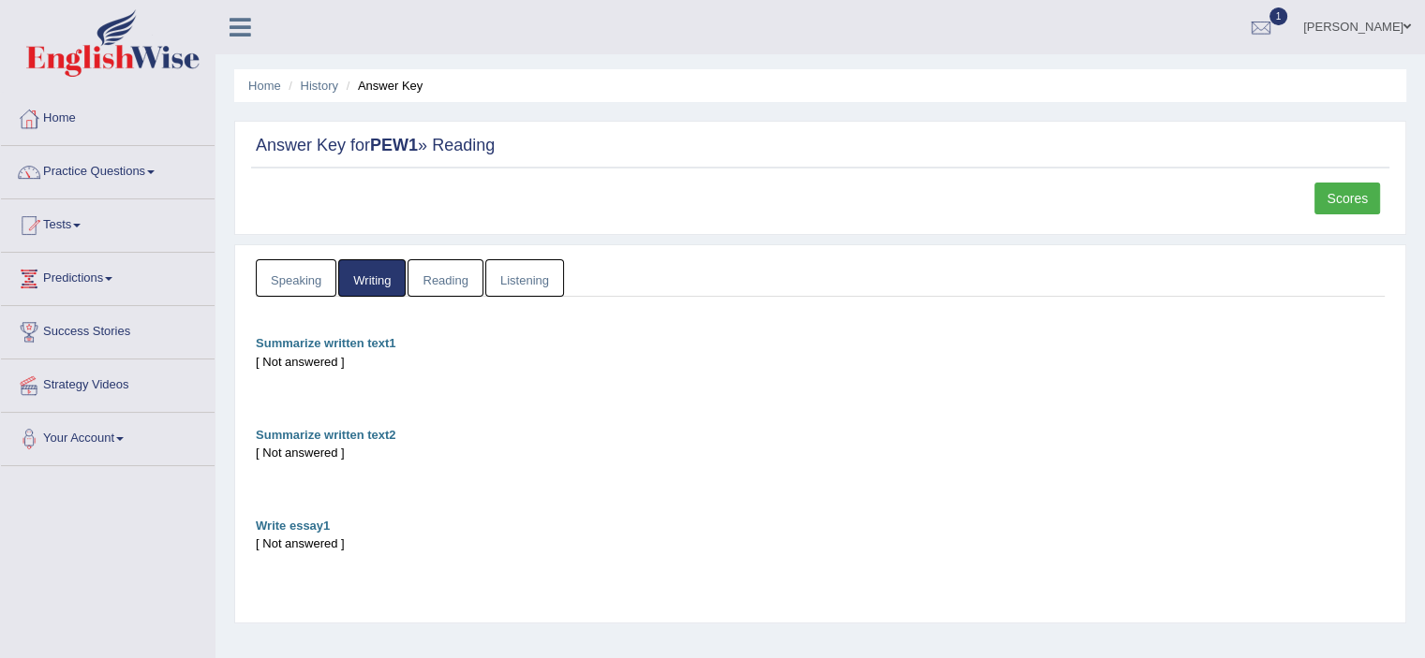
click at [301, 286] on link "Speaking" at bounding box center [296, 278] width 81 height 38
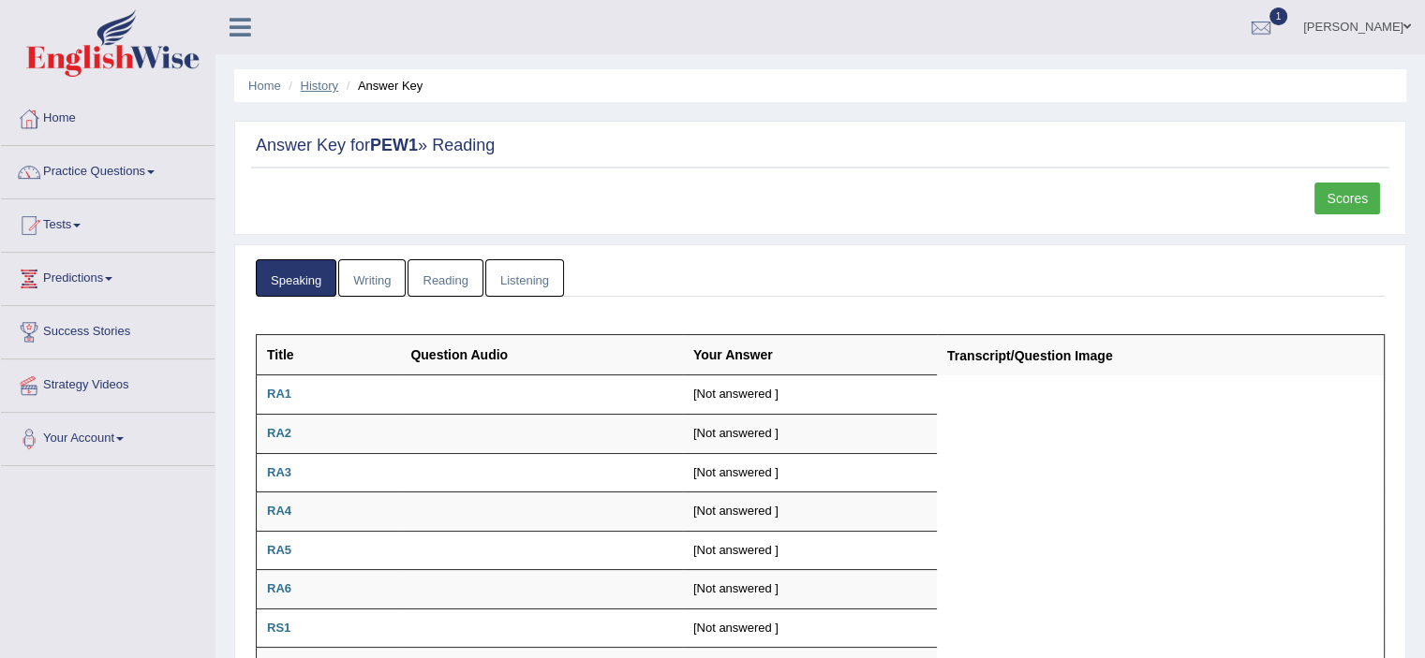
click at [318, 79] on link "History" at bounding box center [319, 86] width 37 height 14
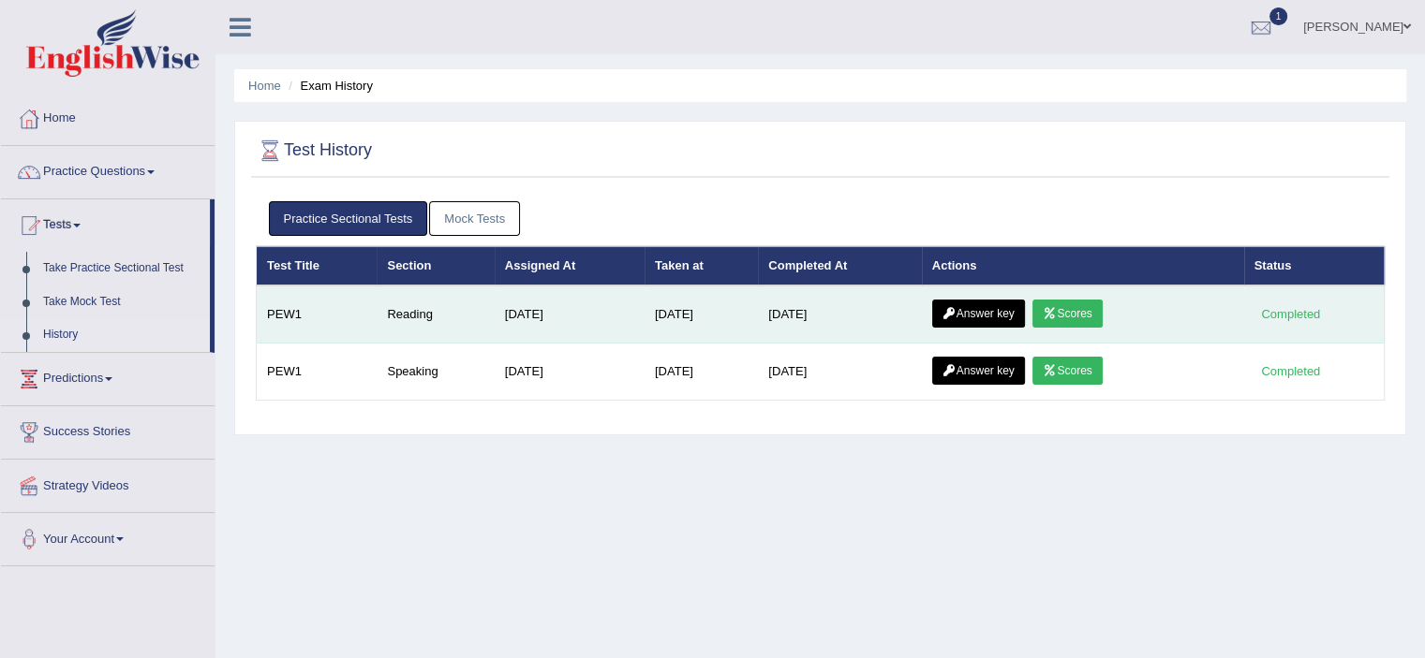
click at [1080, 306] on link "Scores" at bounding box center [1066, 314] width 69 height 28
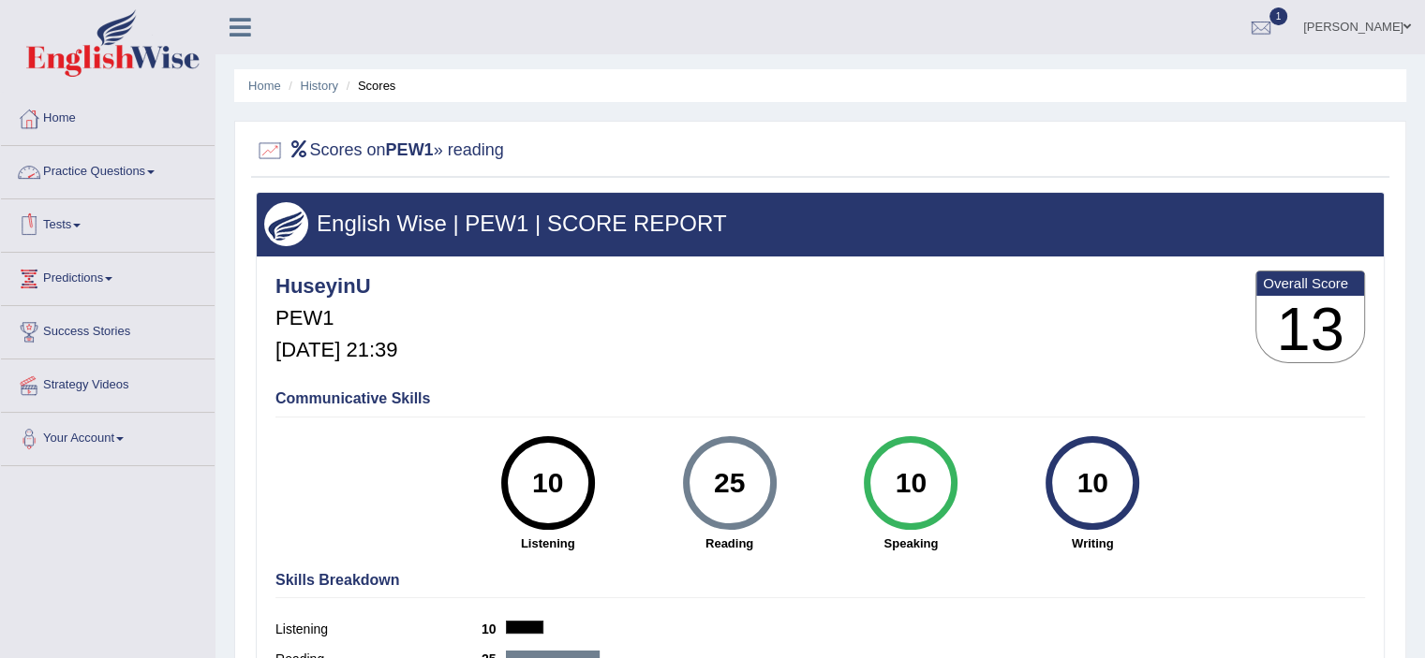
click at [124, 183] on link "Practice Questions" at bounding box center [108, 169] width 214 height 47
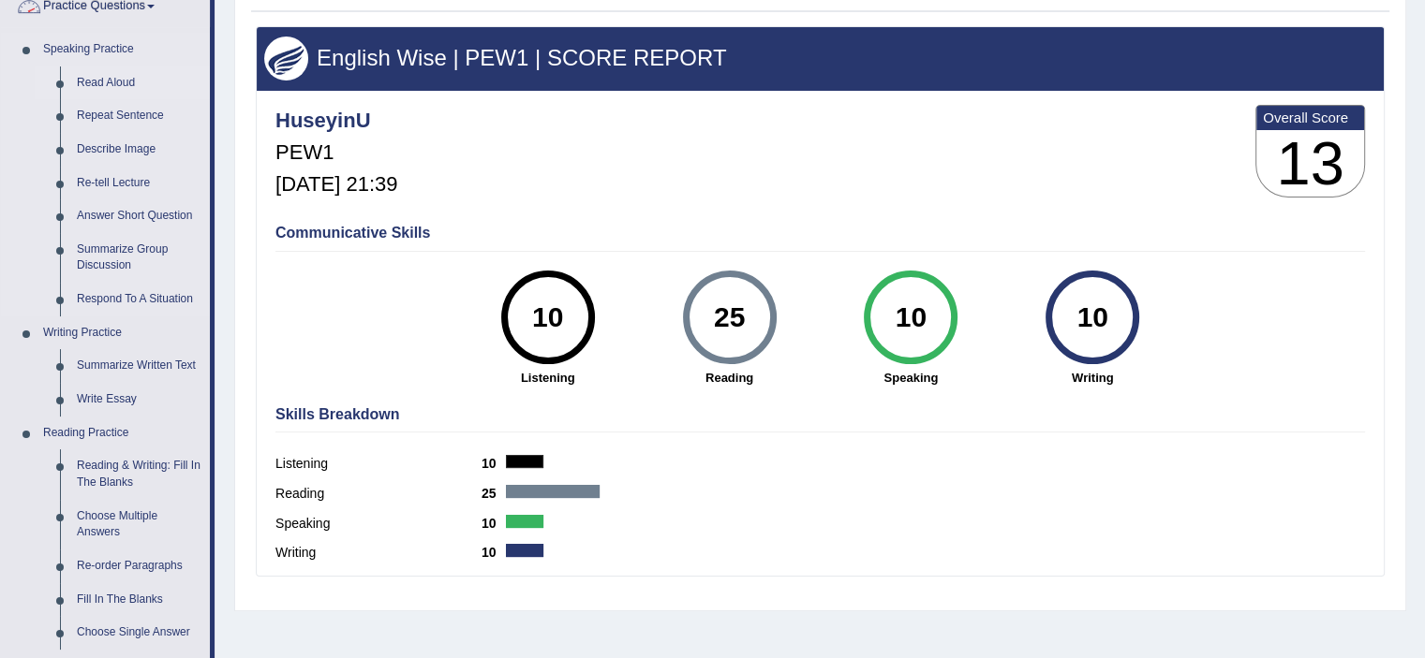
scroll to position [375, 0]
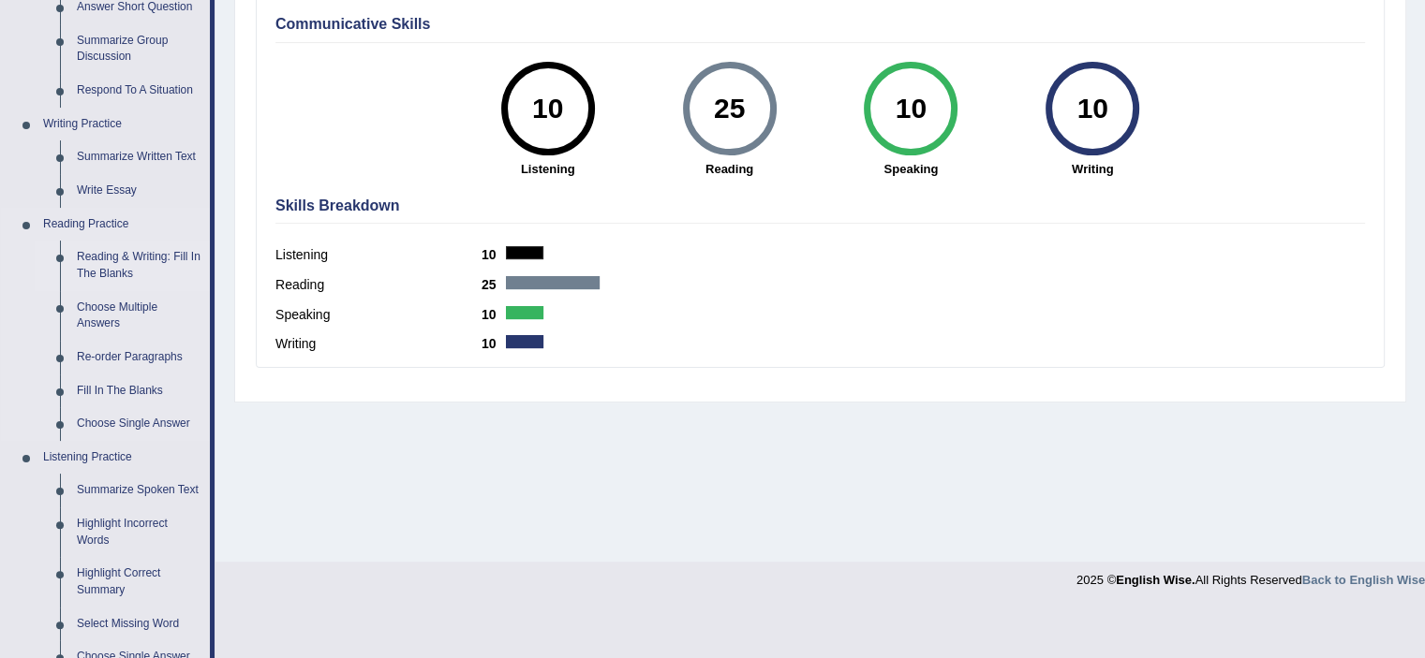
click at [122, 265] on link "Reading & Writing: Fill In The Blanks" at bounding box center [138, 266] width 141 height 50
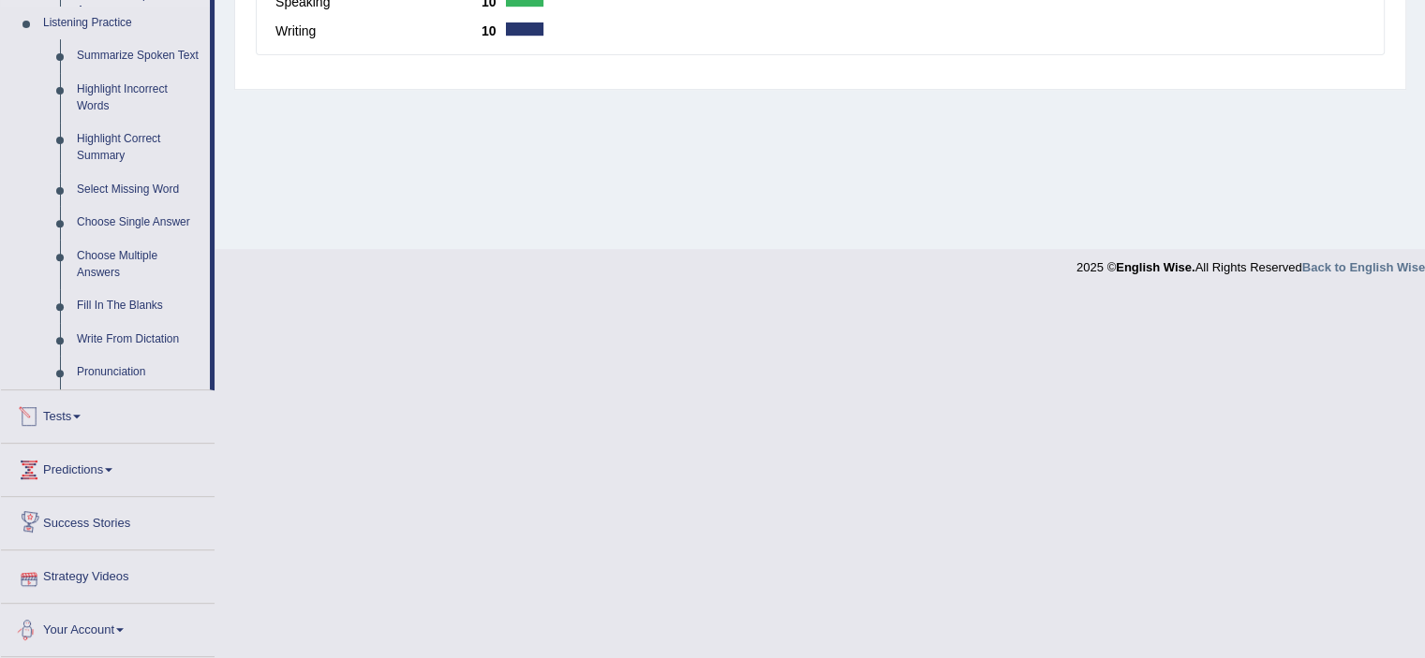
scroll to position [618, 0]
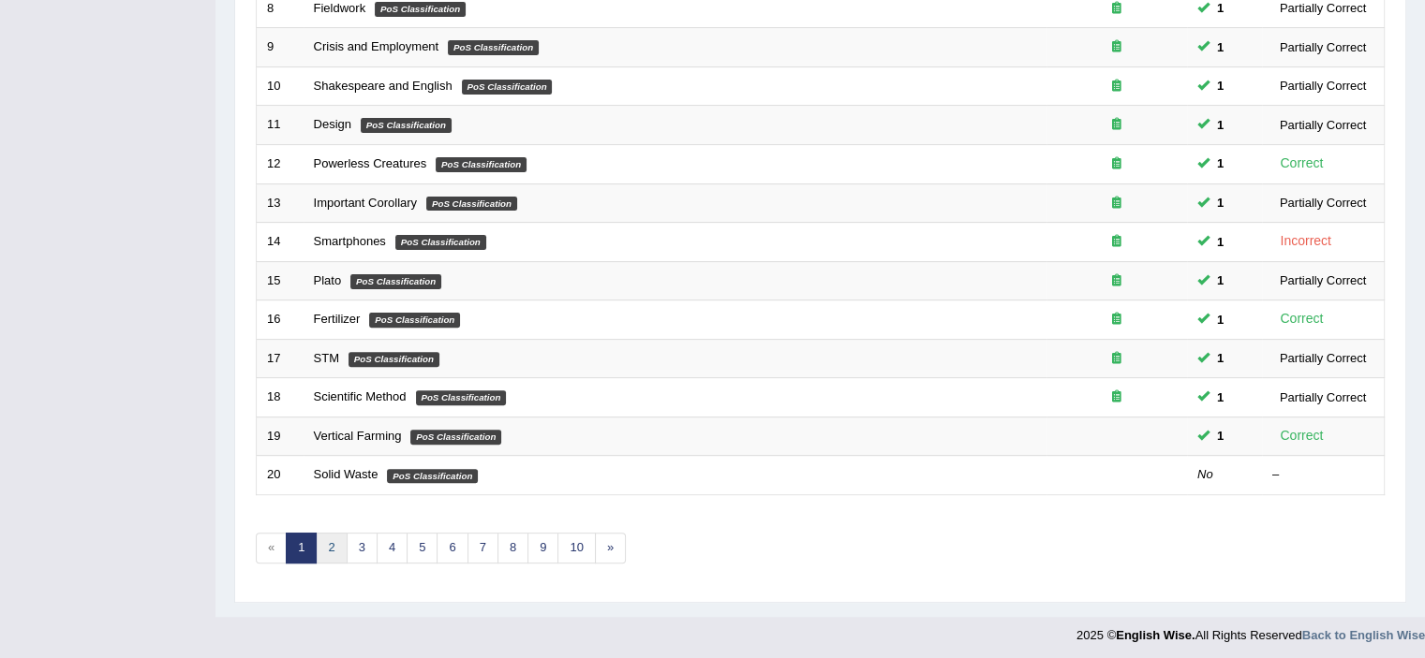
click at [329, 540] on link "2" at bounding box center [331, 548] width 31 height 31
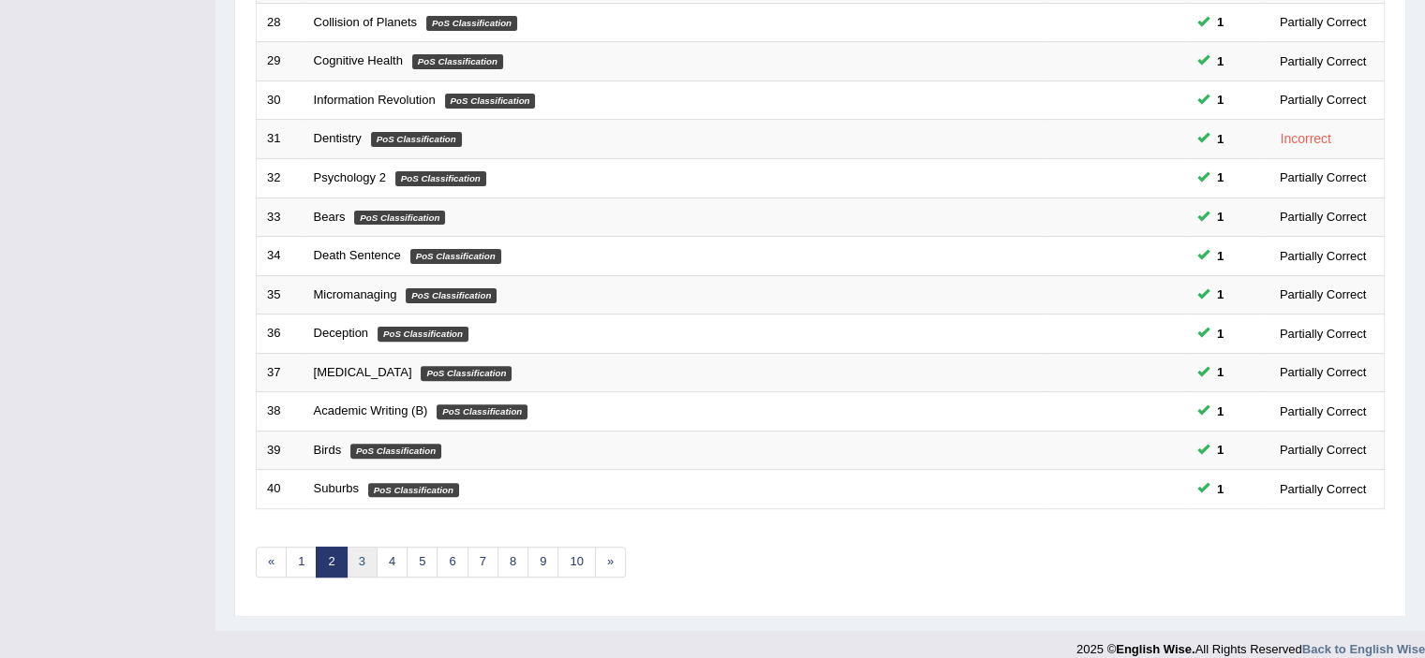
click at [350, 561] on link "3" at bounding box center [362, 562] width 31 height 31
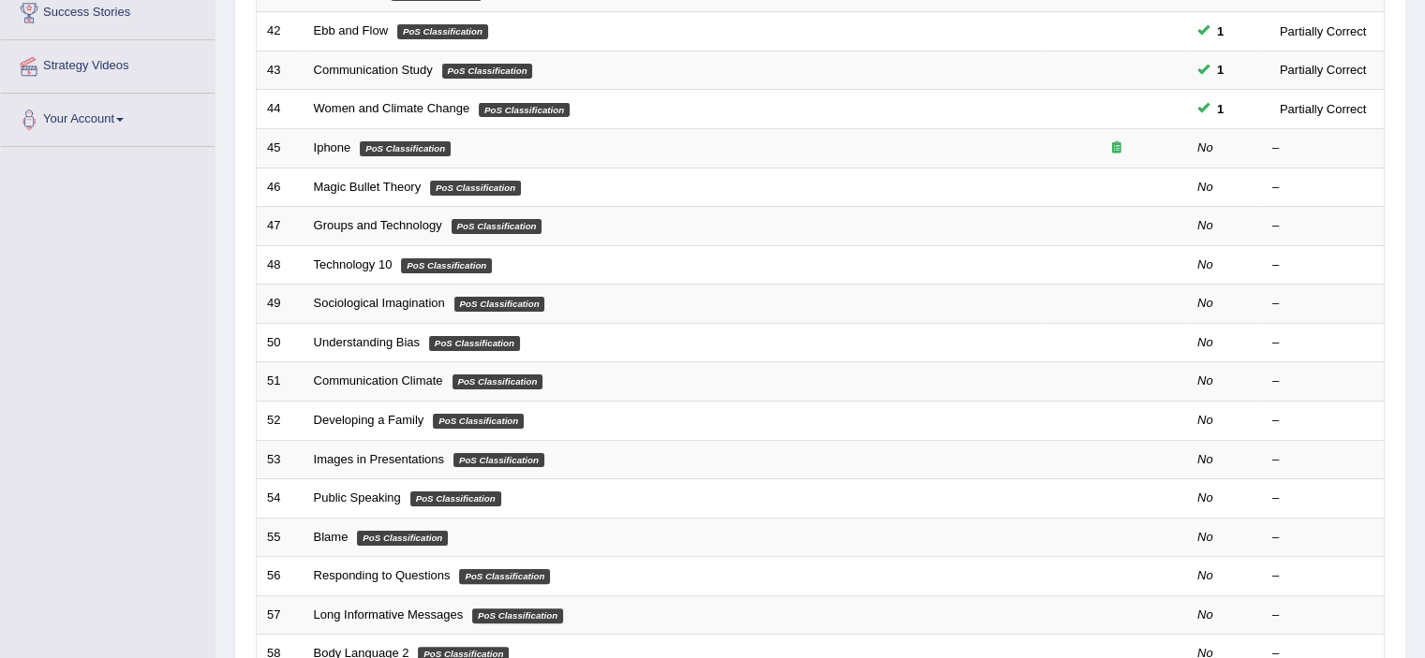
scroll to position [187, 0]
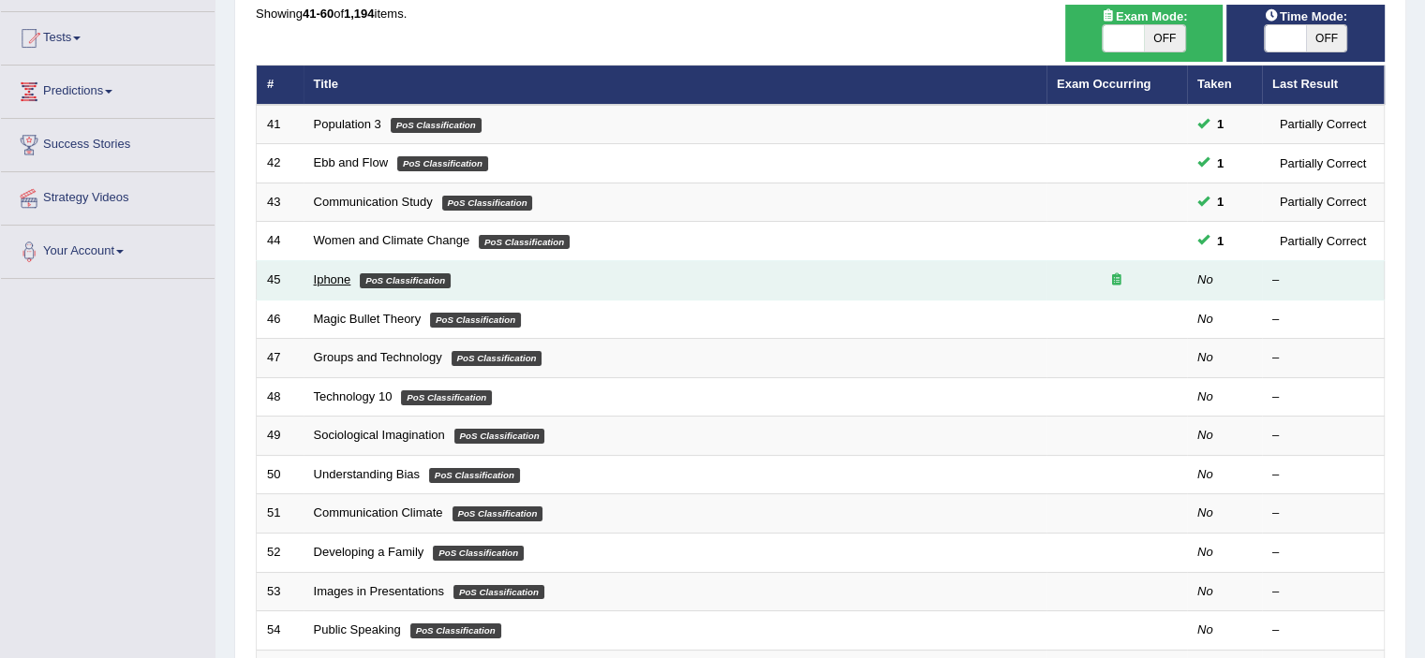
click at [322, 277] on link "Iphone" at bounding box center [332, 280] width 37 height 14
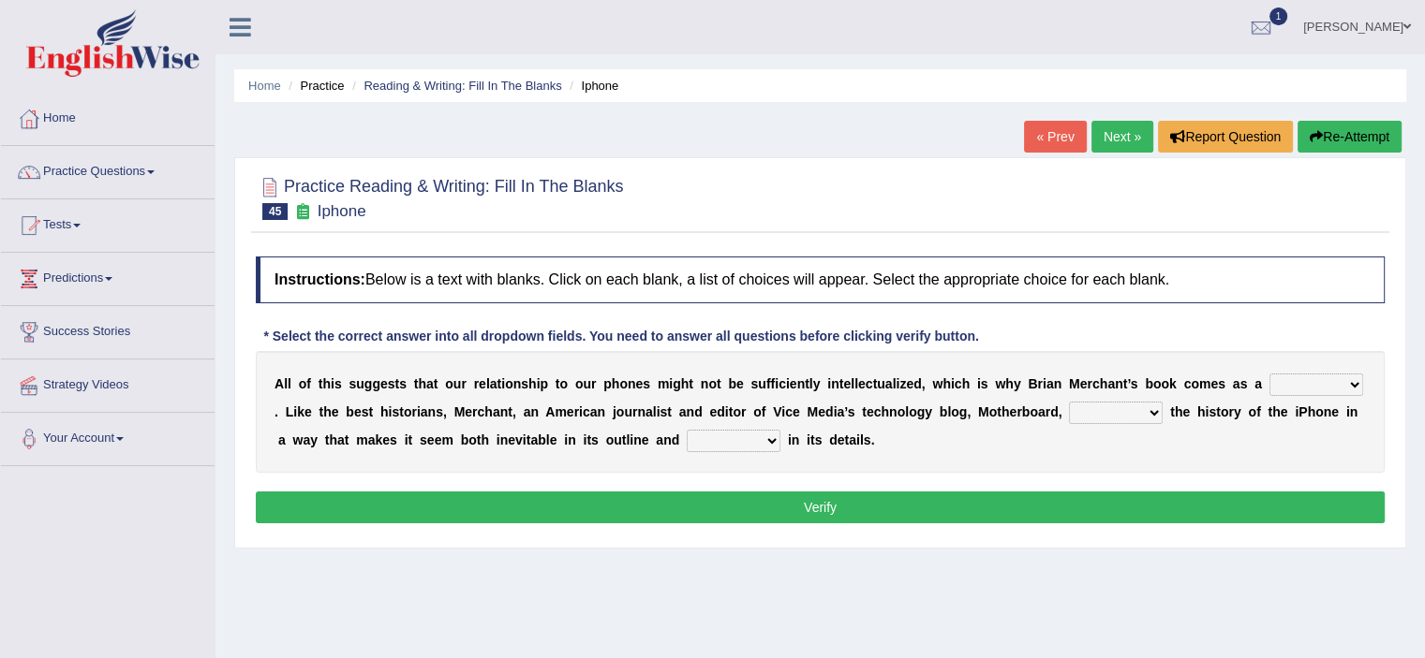
click at [1312, 385] on select "privilege relief demotion flash" at bounding box center [1316, 385] width 94 height 22
select select "demotion"
click at [1269, 374] on select "privilege relief demotion flash" at bounding box center [1316, 385] width 94 height 22
click at [1109, 422] on div "A l l o f t h i s s u g g e s t s t h a t o u r r e l a t i o n s h i p t o o u…" at bounding box center [820, 412] width 1129 height 122
click at [1117, 416] on select "enriches unpacks detours contorts" at bounding box center [1116, 413] width 94 height 22
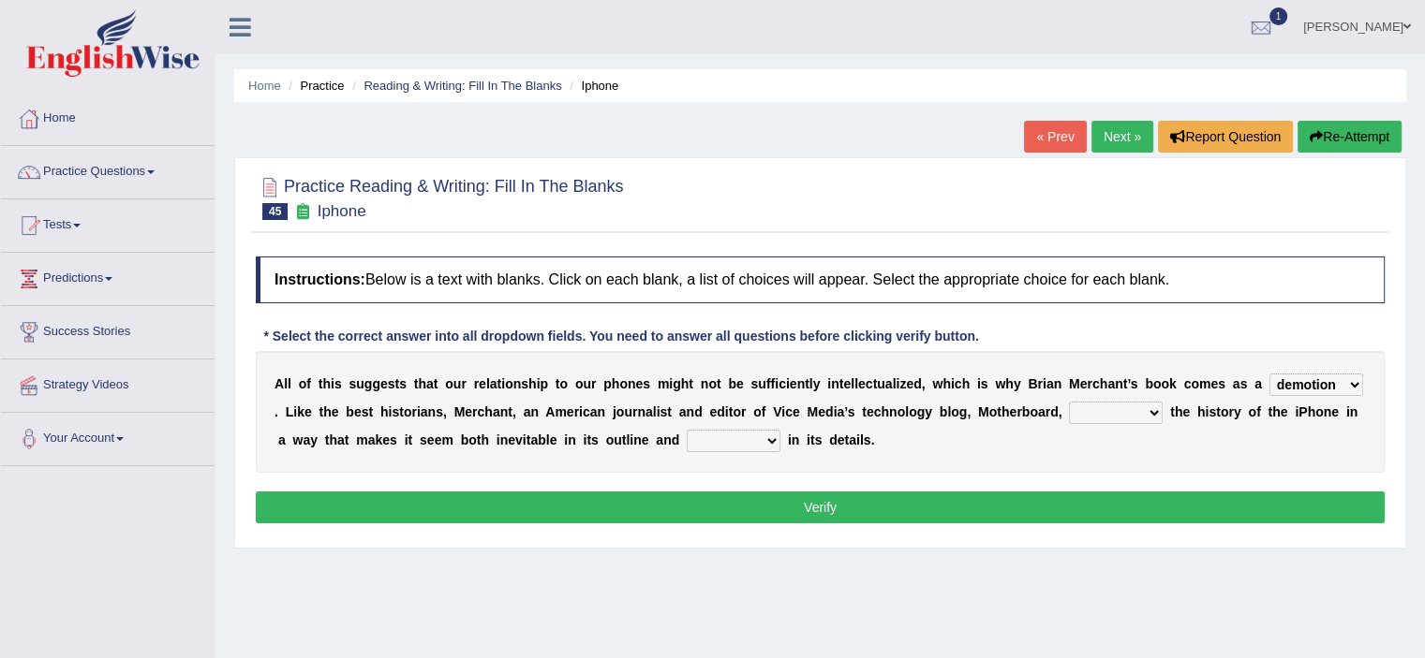
select select "enriches"
click at [1069, 402] on select "enriches unpacks detours contorts" at bounding box center [1116, 413] width 94 height 22
click at [717, 440] on select "surprises surprised surprising surprise" at bounding box center [734, 441] width 94 height 22
select select "surprises"
click at [687, 430] on select "surprises surprised surprising surprise" at bounding box center [734, 441] width 94 height 22
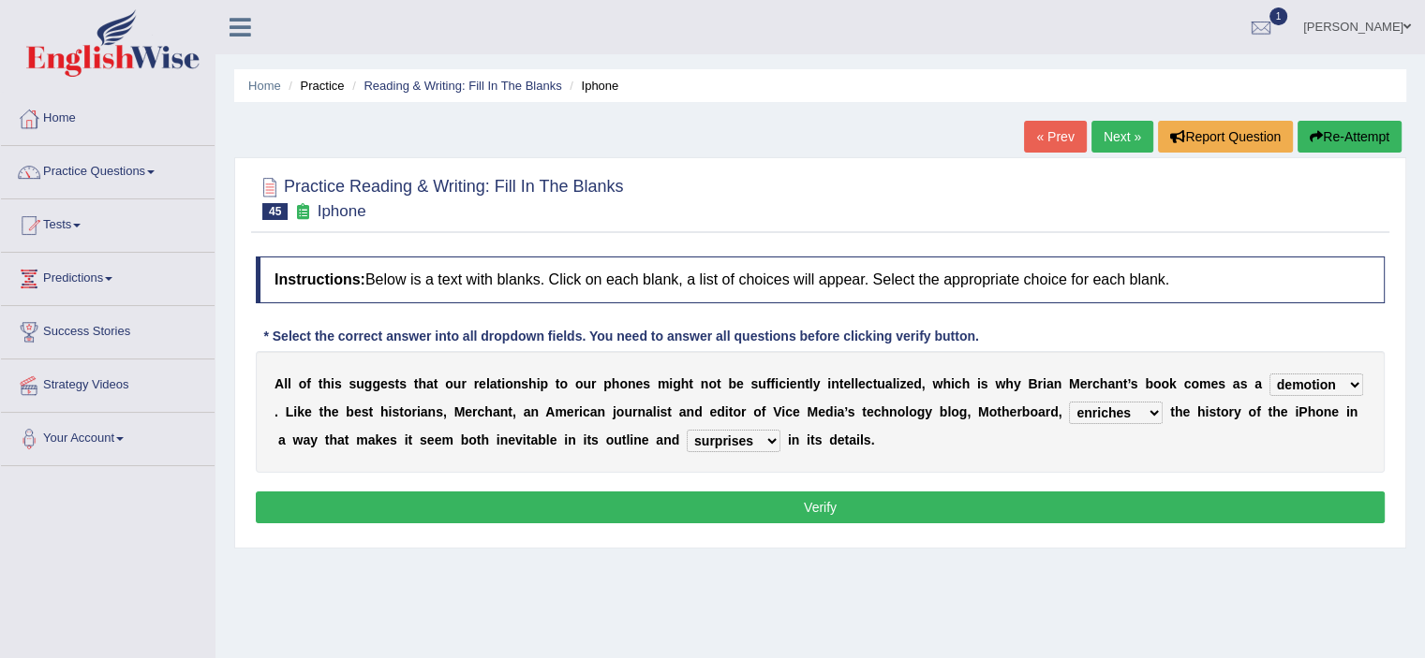
click at [750, 502] on button "Verify" at bounding box center [820, 508] width 1129 height 32
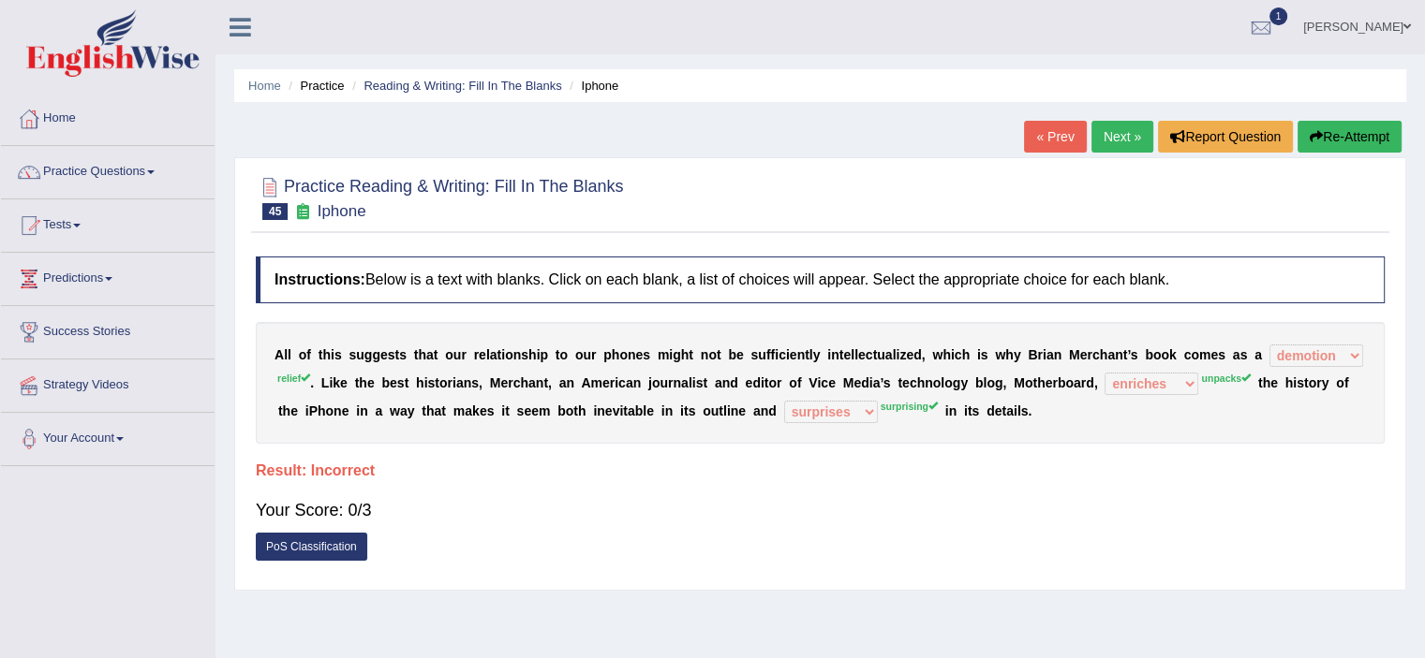
click at [1098, 130] on link "Next »" at bounding box center [1122, 137] width 62 height 32
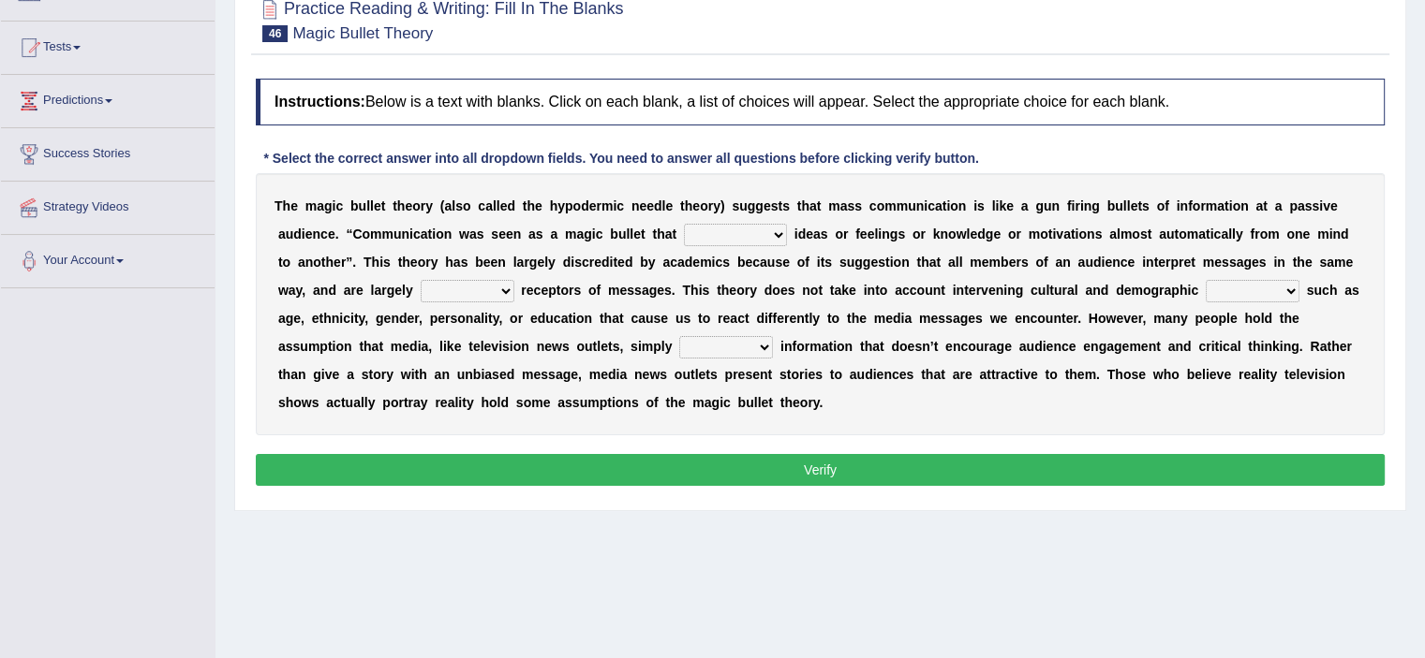
scroll to position [187, 0]
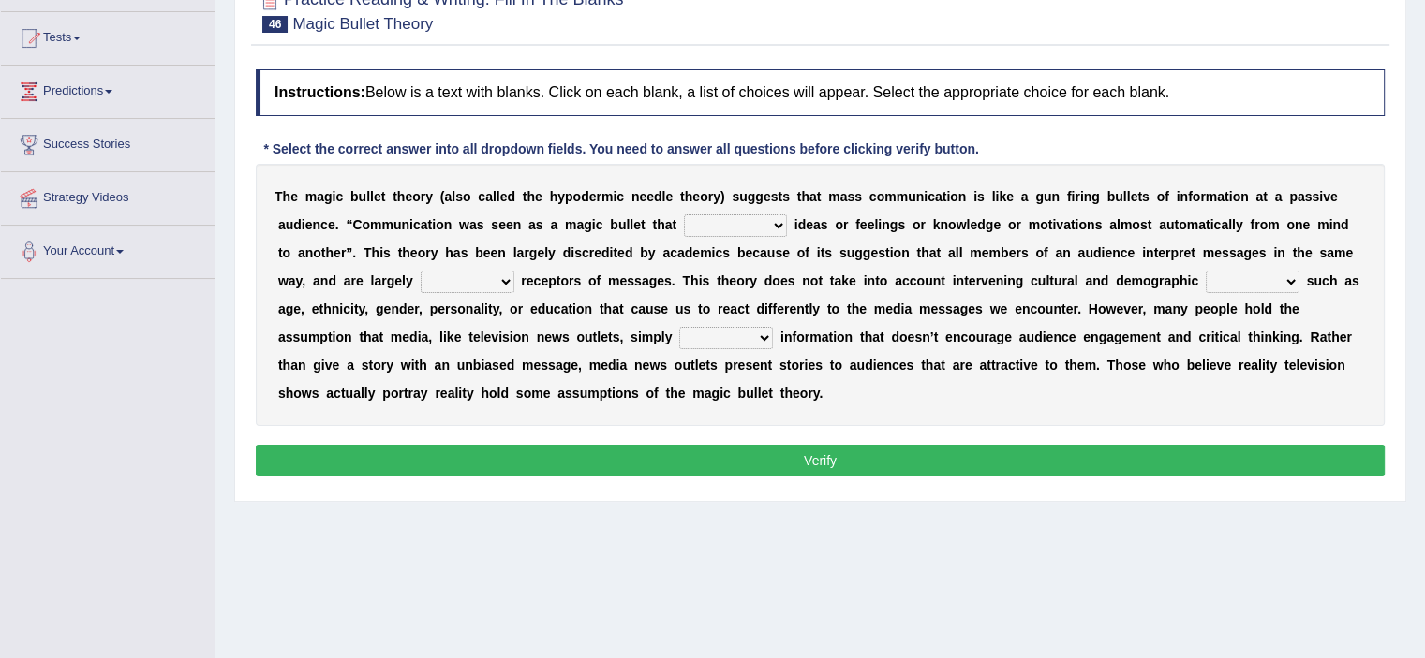
click at [736, 219] on select "transported translated transferred transformed" at bounding box center [735, 225] width 103 height 22
select select "transported"
click at [684, 214] on select "transported translated transferred transformed" at bounding box center [735, 225] width 103 height 22
click at [481, 281] on select "negative active positive passive" at bounding box center [468, 282] width 94 height 22
select select "positive"
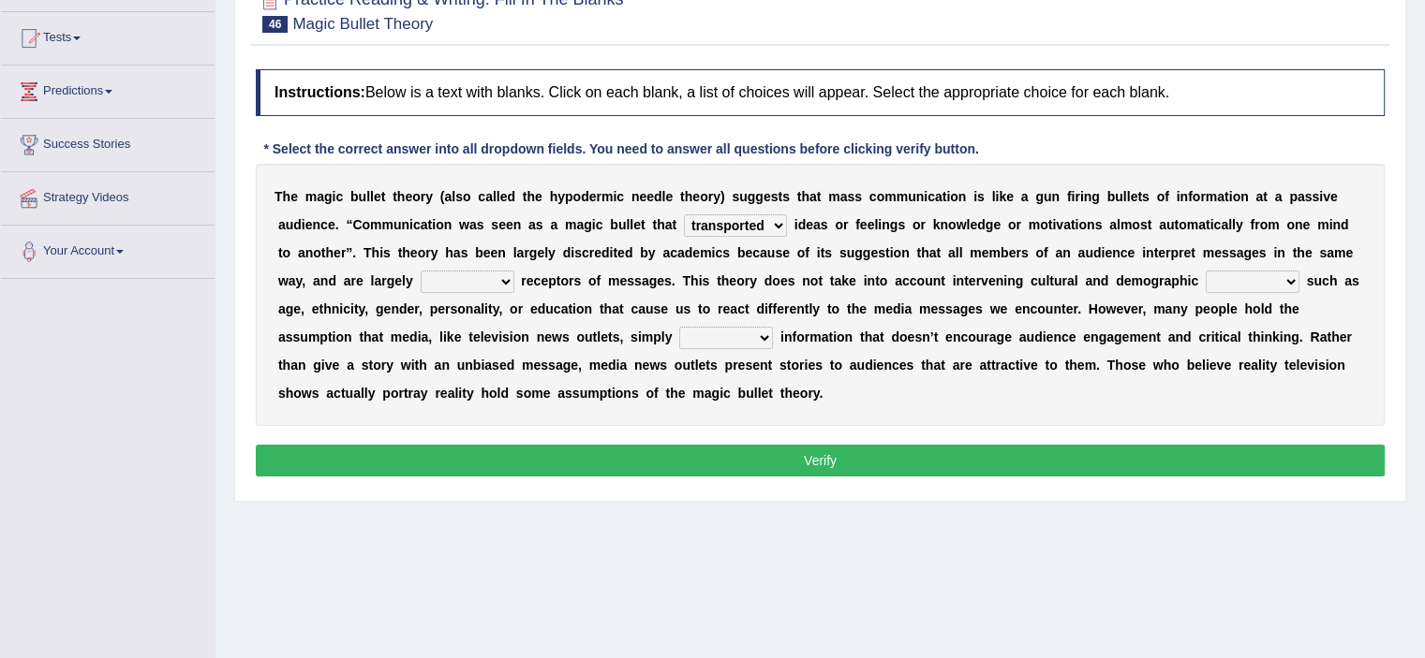
click at [421, 271] on select "negative active positive passive" at bounding box center [468, 282] width 94 height 22
click at [1266, 287] on select "variables varies varieties variations" at bounding box center [1252, 282] width 94 height 22
select select "varieties"
click at [1205, 271] on select "variables varies varieties variations" at bounding box center [1252, 282] width 94 height 22
click at [745, 339] on select "respond resume release request" at bounding box center [726, 338] width 94 height 22
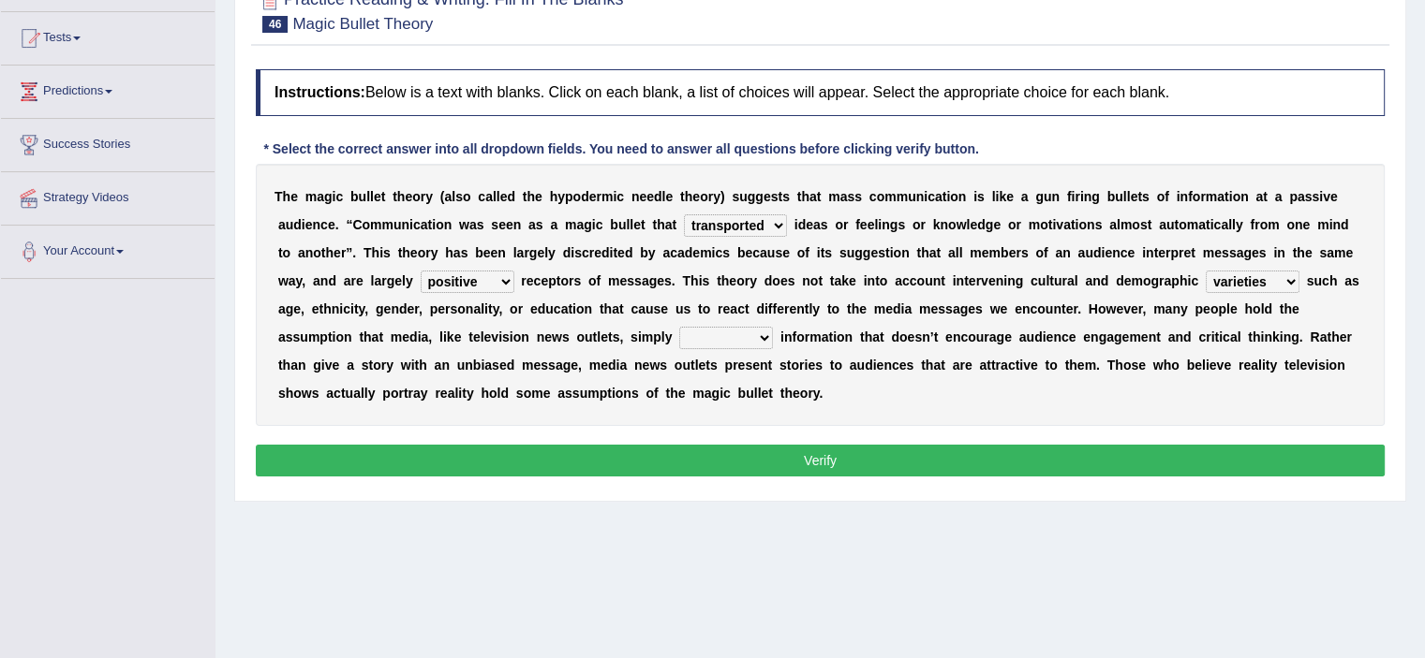
select select "respond"
click at [679, 327] on select "respond resume release request" at bounding box center [726, 338] width 94 height 22
click at [862, 463] on button "Verify" at bounding box center [820, 461] width 1129 height 32
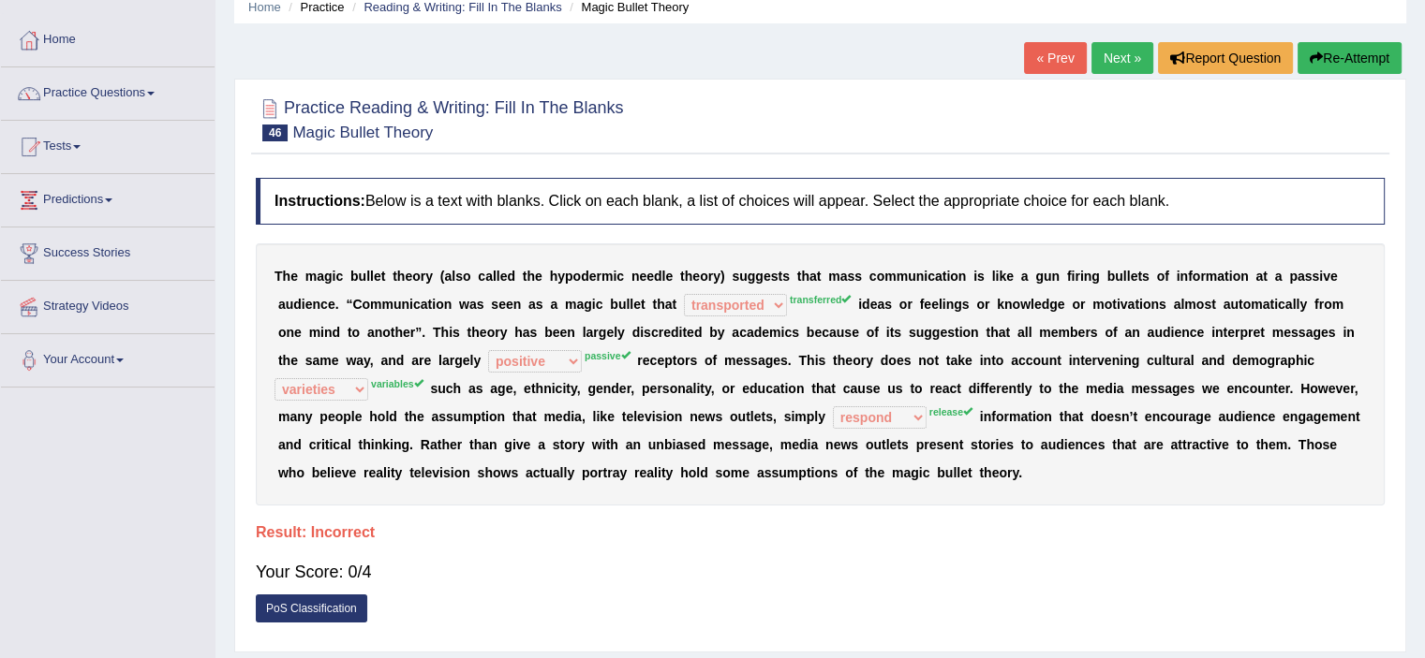
scroll to position [0, 0]
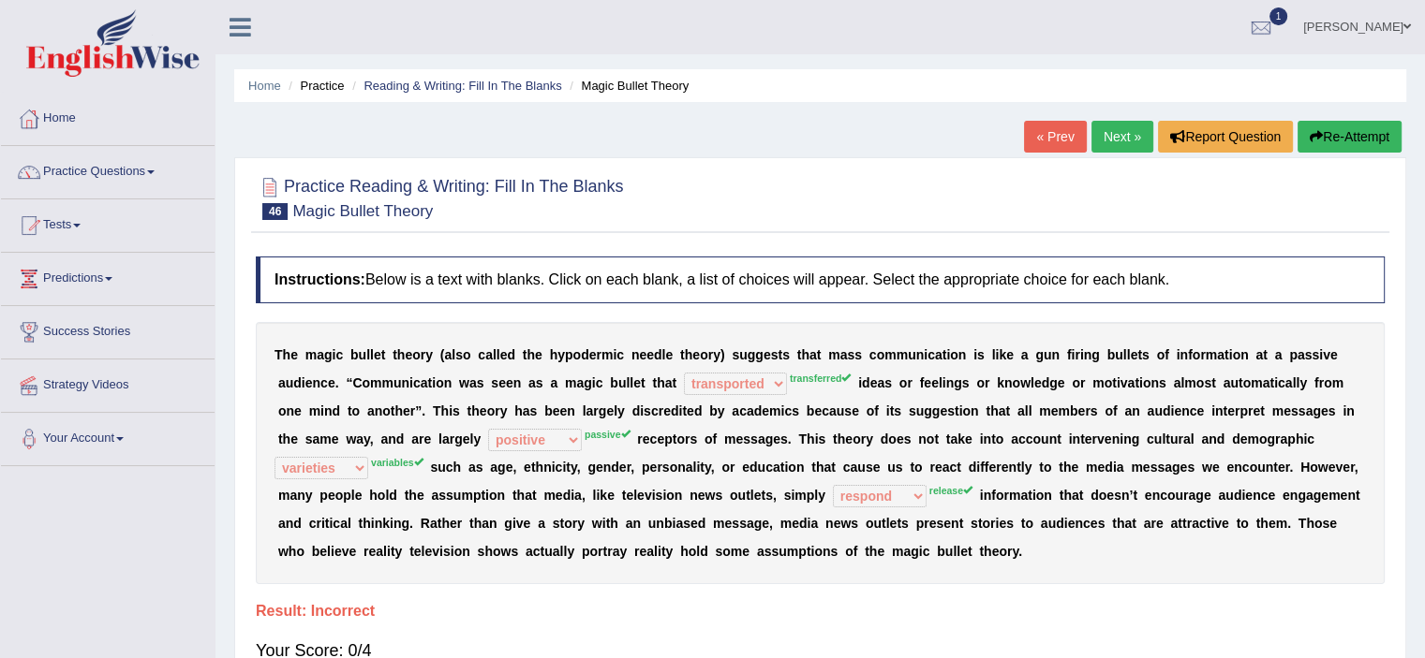
click at [1098, 134] on link "Next »" at bounding box center [1122, 137] width 62 height 32
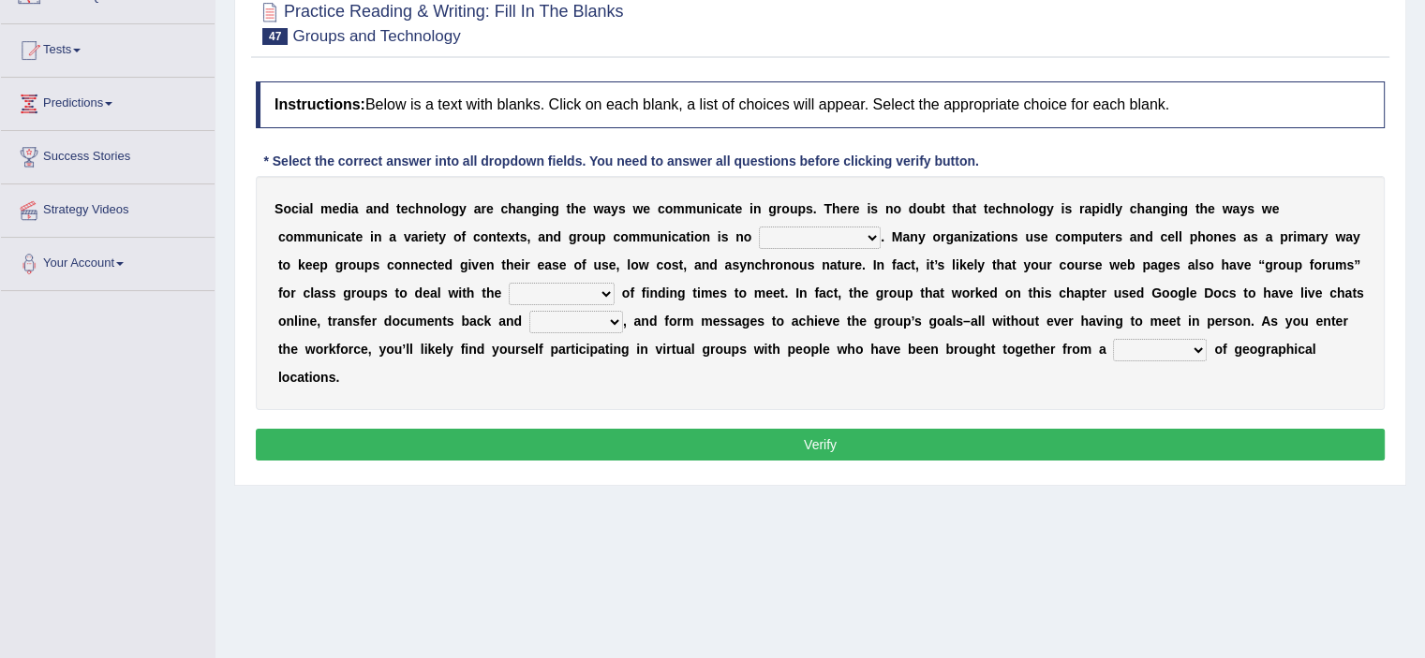
scroll to position [187, 0]
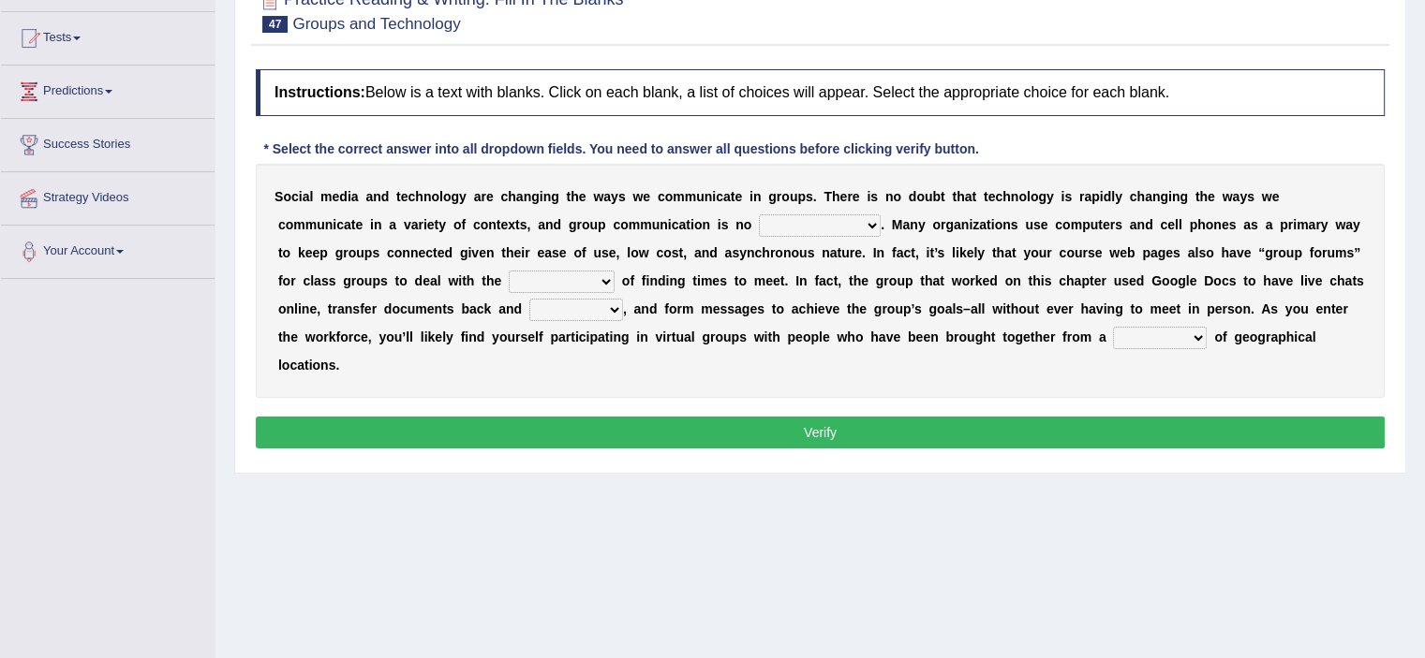
click at [794, 226] on select "exception exemplification extradition excursion" at bounding box center [820, 225] width 122 height 22
select select "exception"
click at [759, 214] on select "exception exemplification extradition excursion" at bounding box center [820, 225] width 122 height 22
click at [555, 281] on select "localities liabilities complexities causalities" at bounding box center [562, 282] width 106 height 22
select select "localities"
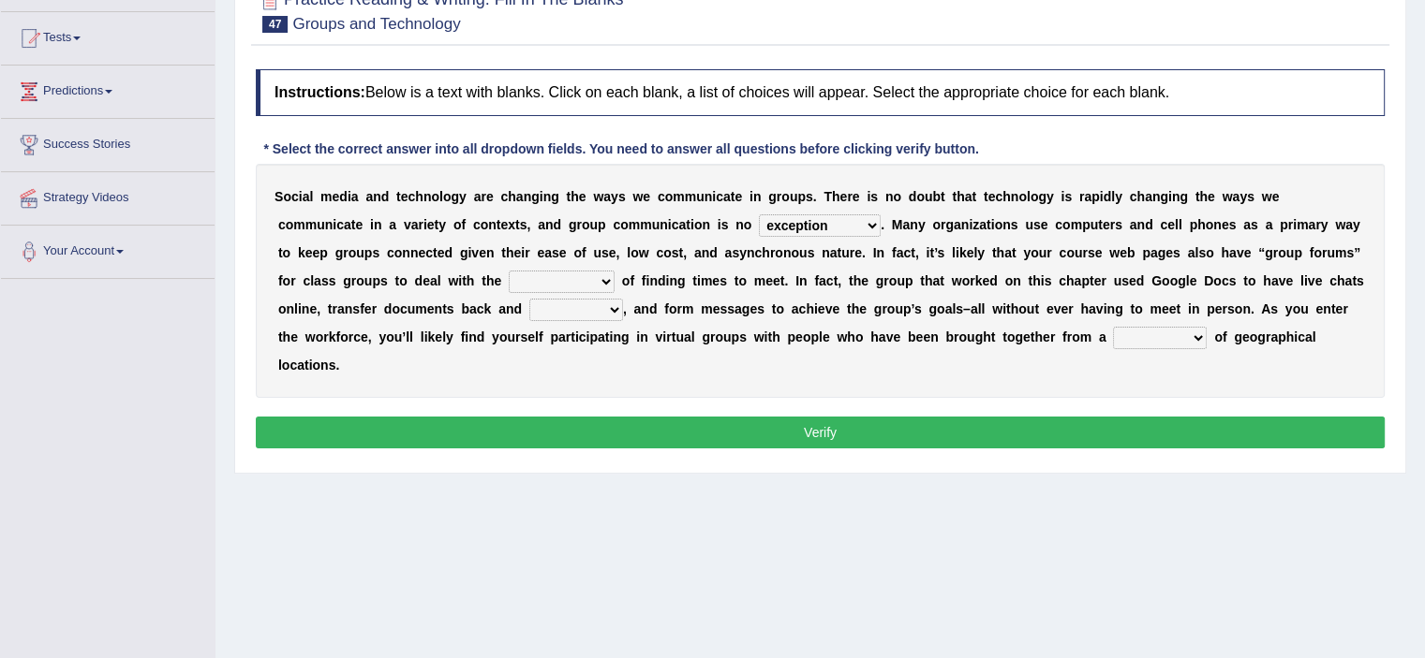
click at [509, 271] on select "localities liabilities complexities causalities" at bounding box center [562, 282] width 106 height 22
click at [557, 310] on select "fill forth toward beyond" at bounding box center [576, 310] width 94 height 22
select select "fill"
click at [529, 299] on select "fill forth toward beyond" at bounding box center [576, 310] width 94 height 22
click at [1141, 333] on select "form variety kind variation" at bounding box center [1160, 338] width 94 height 22
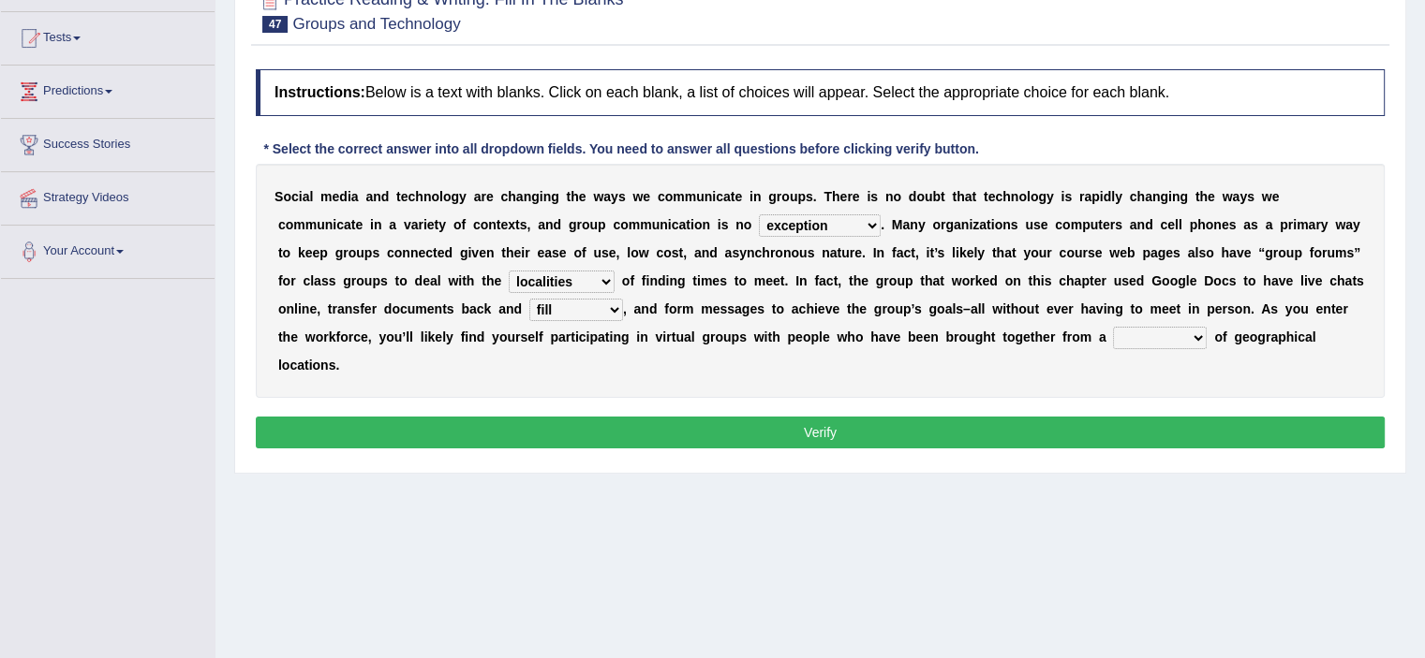
select select "variation"
click at [1113, 327] on select "form variety kind variation" at bounding box center [1160, 338] width 94 height 22
click at [1158, 435] on button "Verify" at bounding box center [820, 433] width 1129 height 32
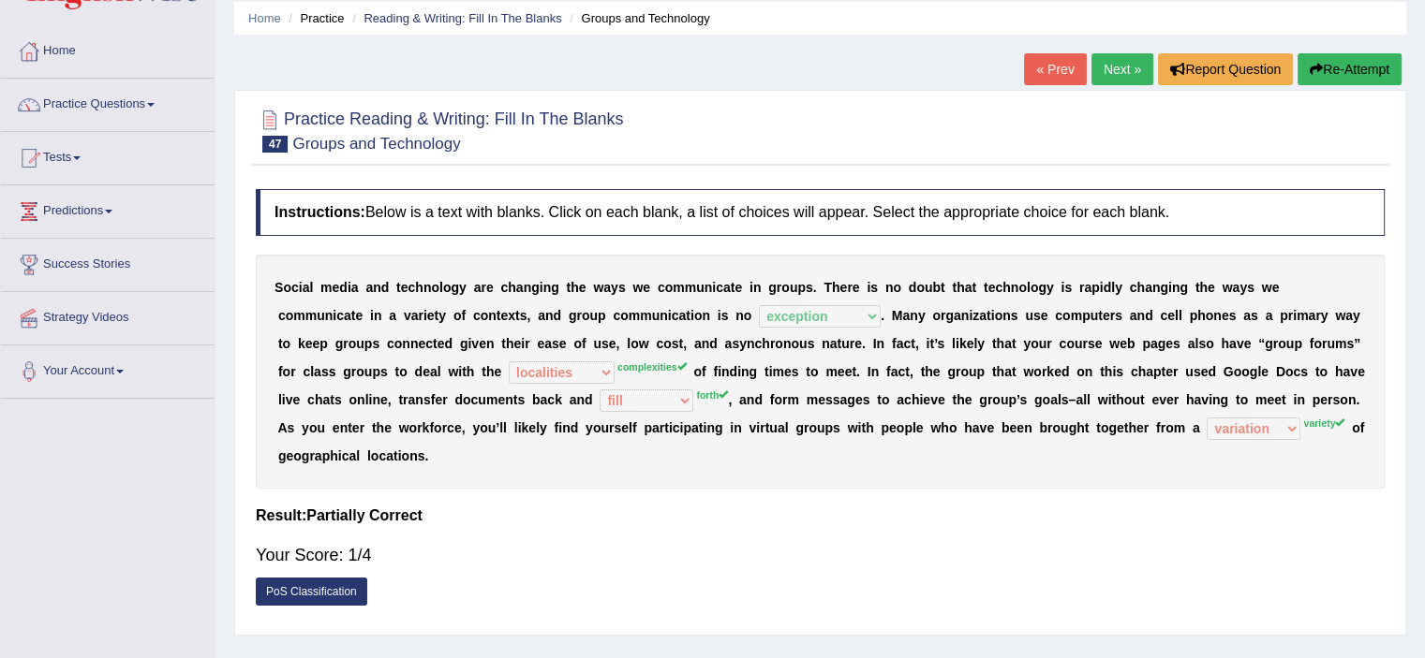
scroll to position [0, 0]
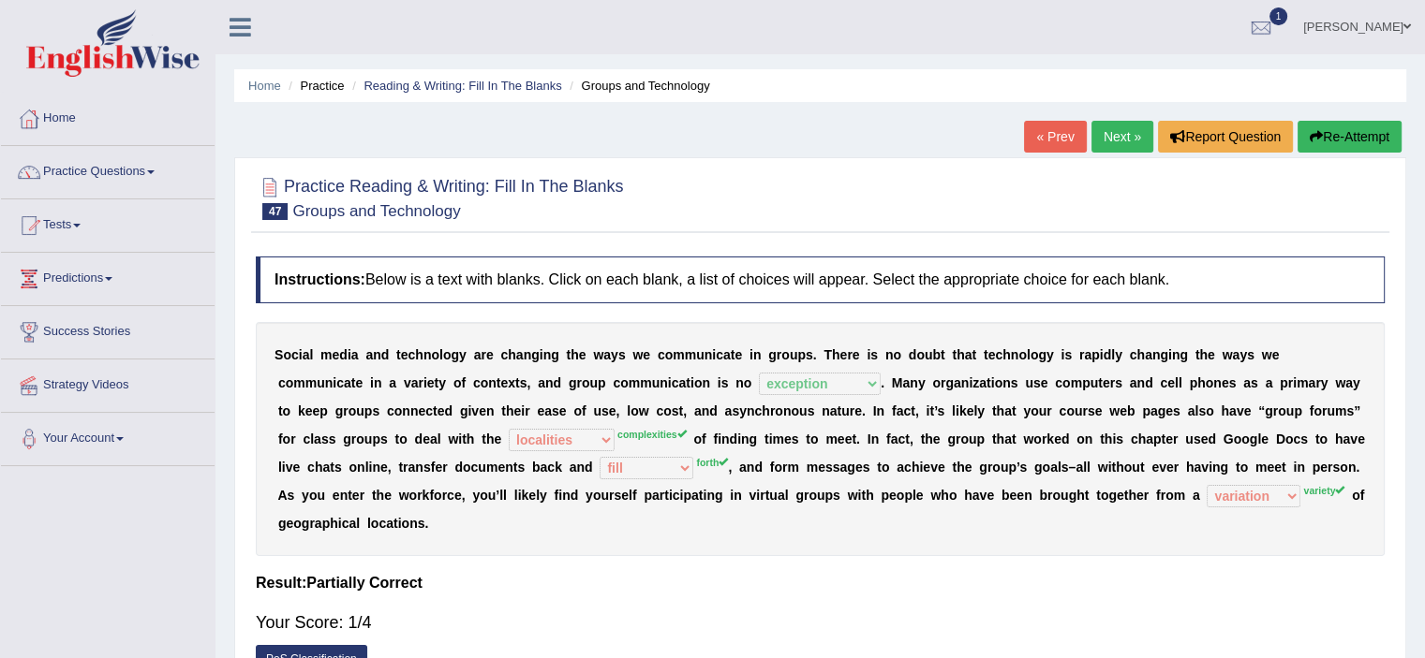
click at [1117, 138] on link "Next »" at bounding box center [1122, 137] width 62 height 32
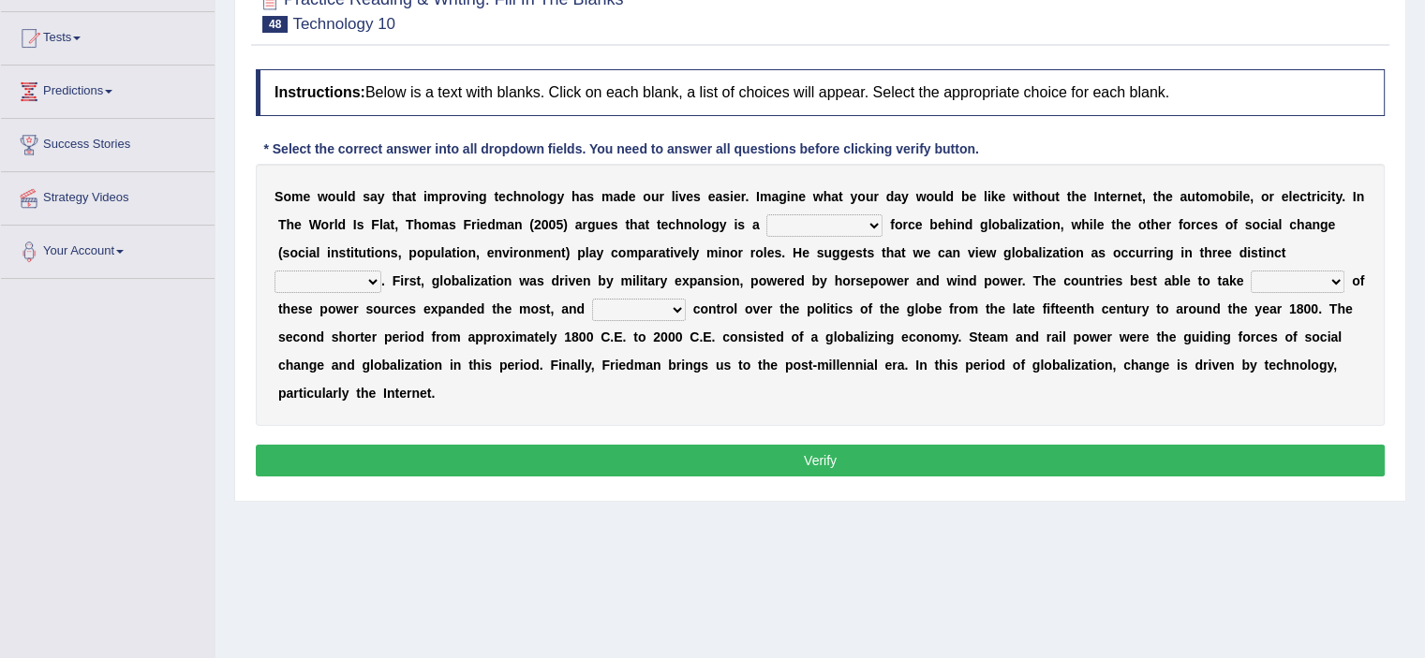
scroll to position [212, 0]
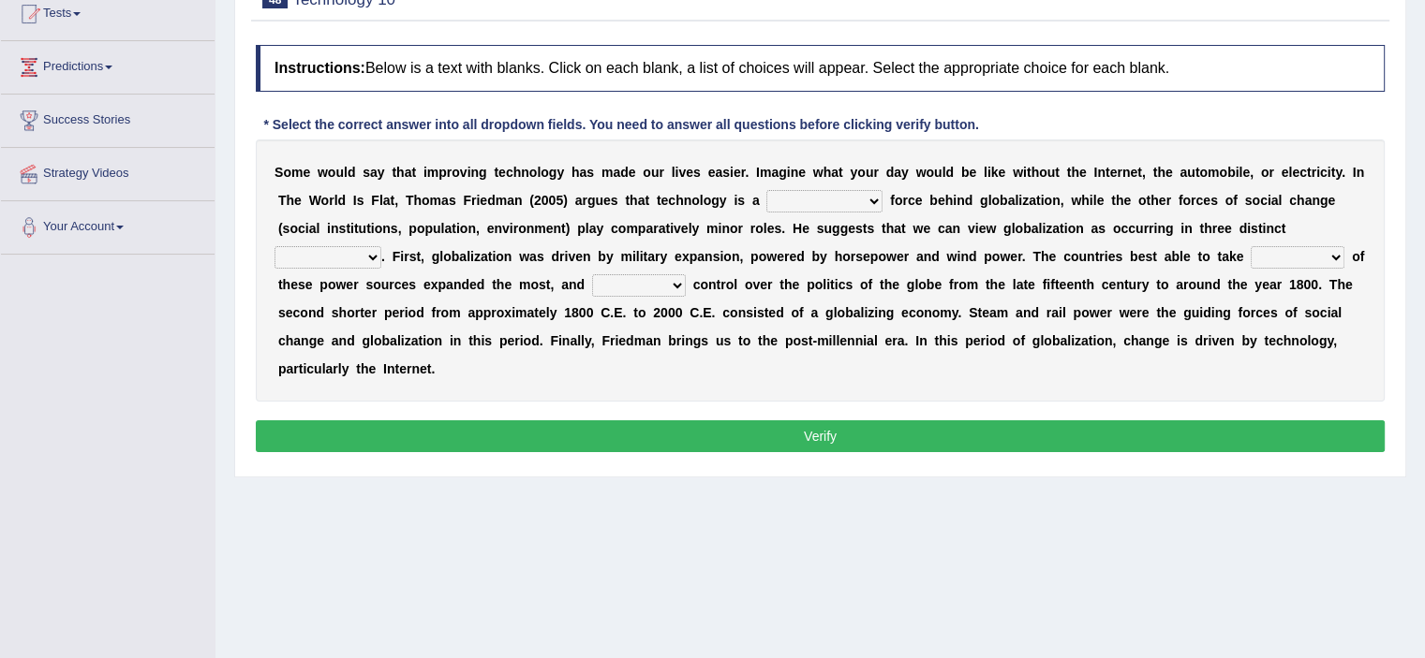
click at [821, 200] on select "driving demeaning distinguishing demanding" at bounding box center [824, 201] width 116 height 22
select select "demanding"
click at [766, 190] on select "driving demeaning distinguishing demanding" at bounding box center [824, 201] width 116 height 22
click at [345, 265] on select "periods periodicals perspectives perceptions" at bounding box center [327, 257] width 107 height 22
select select "periods"
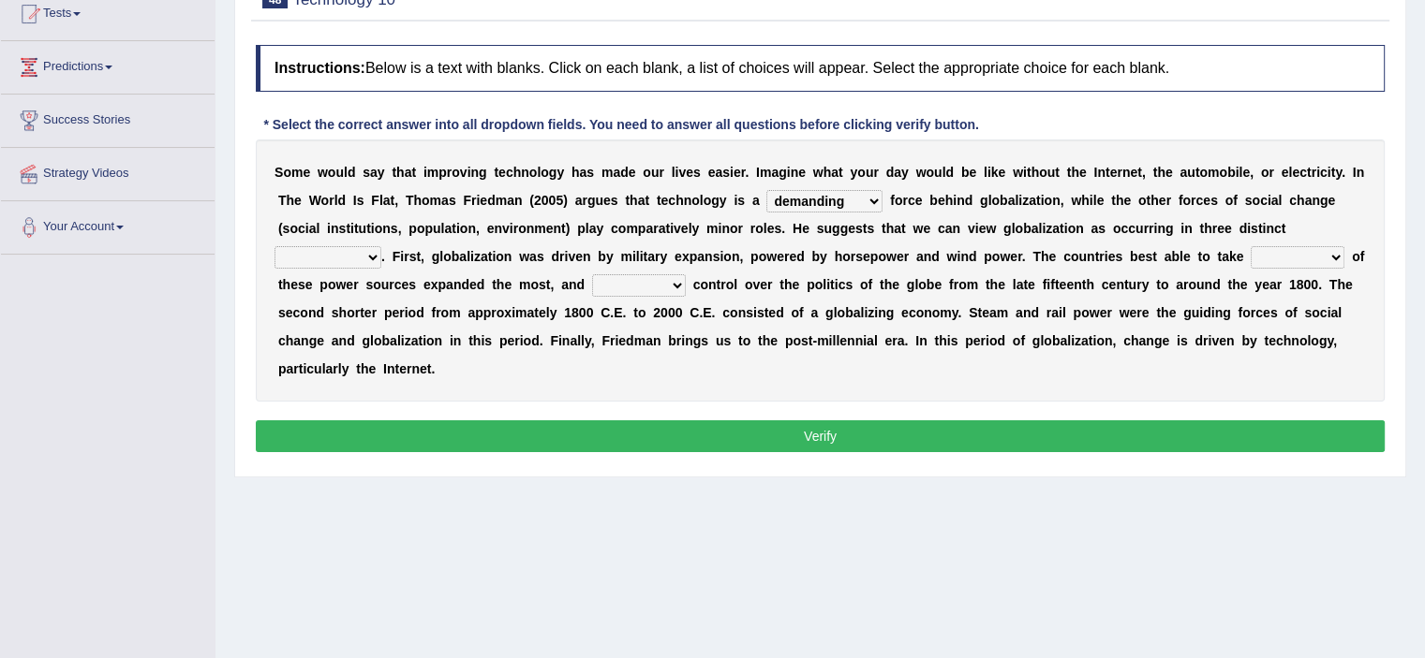
click at [274, 246] on select "periods periodicals perspectives perceptions" at bounding box center [327, 257] width 107 height 22
click at [1293, 259] on select "action advantage account care" at bounding box center [1297, 257] width 94 height 22
select select "advantage"
click at [1250, 246] on select "action advantage account care" at bounding box center [1297, 257] width 94 height 22
click at [638, 284] on select "exist extract exert expect" at bounding box center [639, 285] width 94 height 22
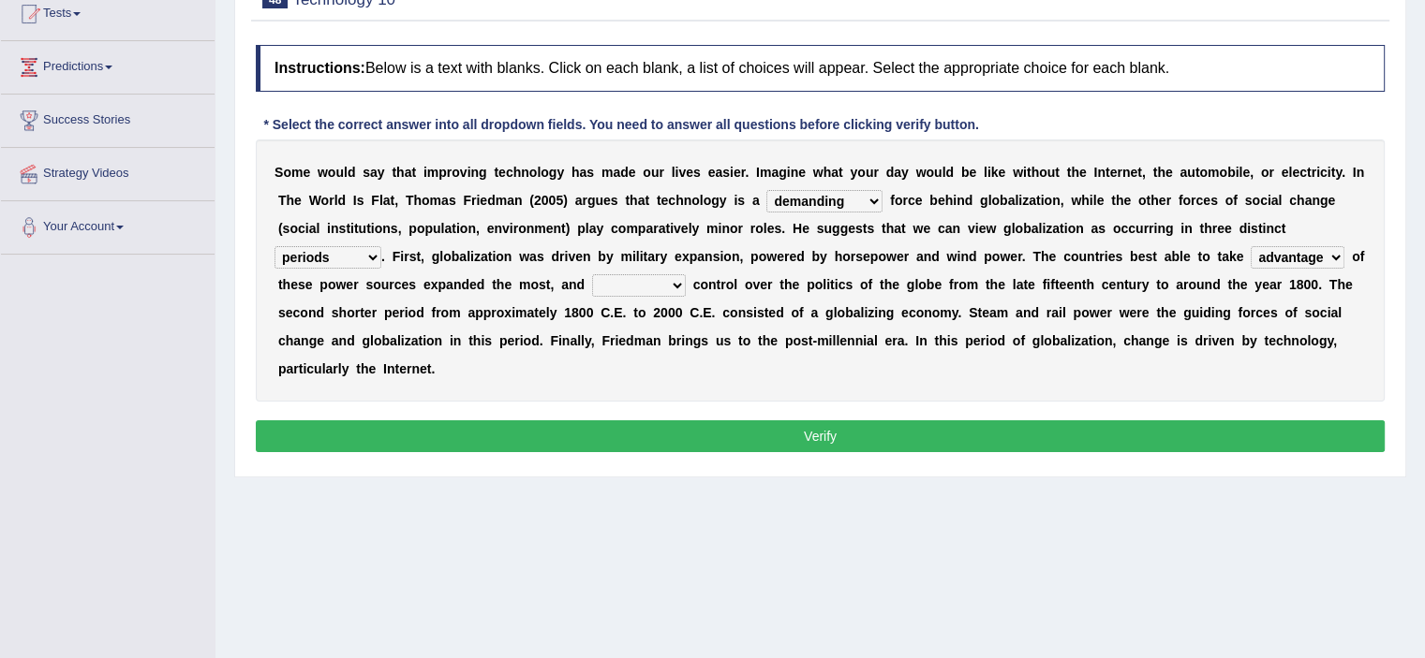
select select "exist"
click at [592, 274] on select "exist extract exert expect" at bounding box center [639, 285] width 94 height 22
click at [658, 428] on button "Verify" at bounding box center [820, 437] width 1129 height 32
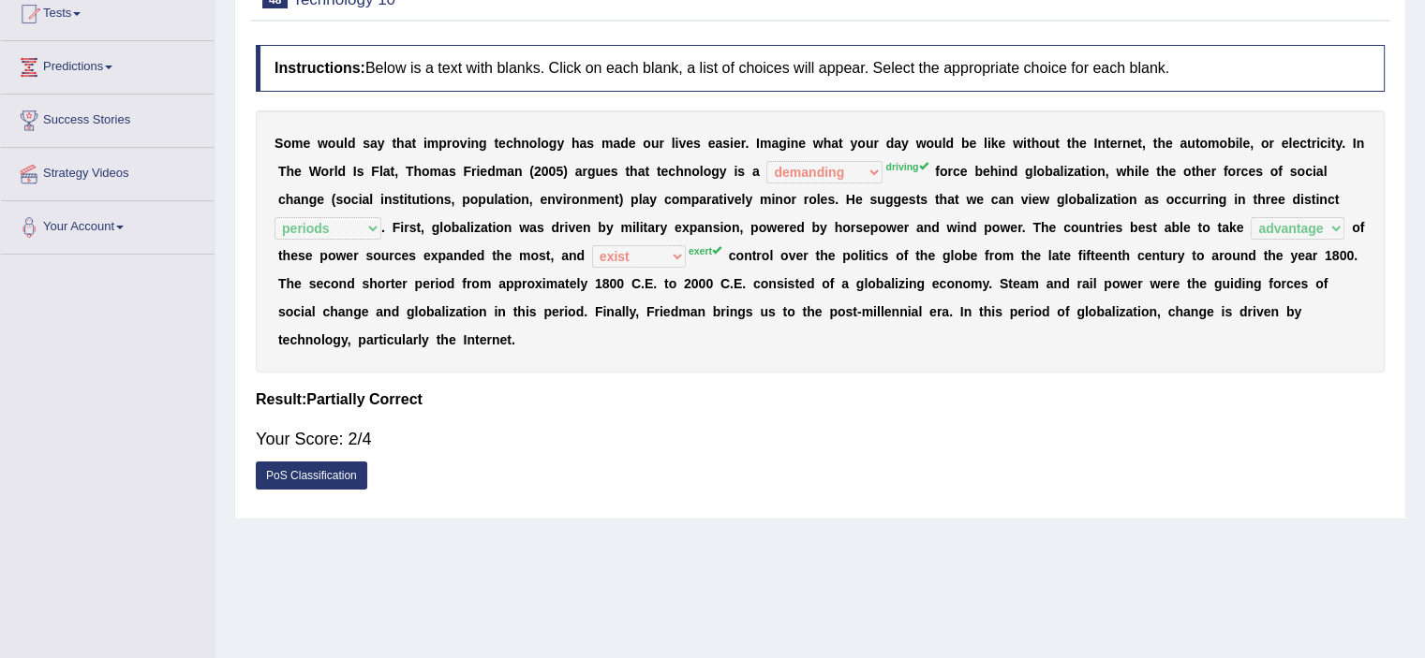
scroll to position [0, 0]
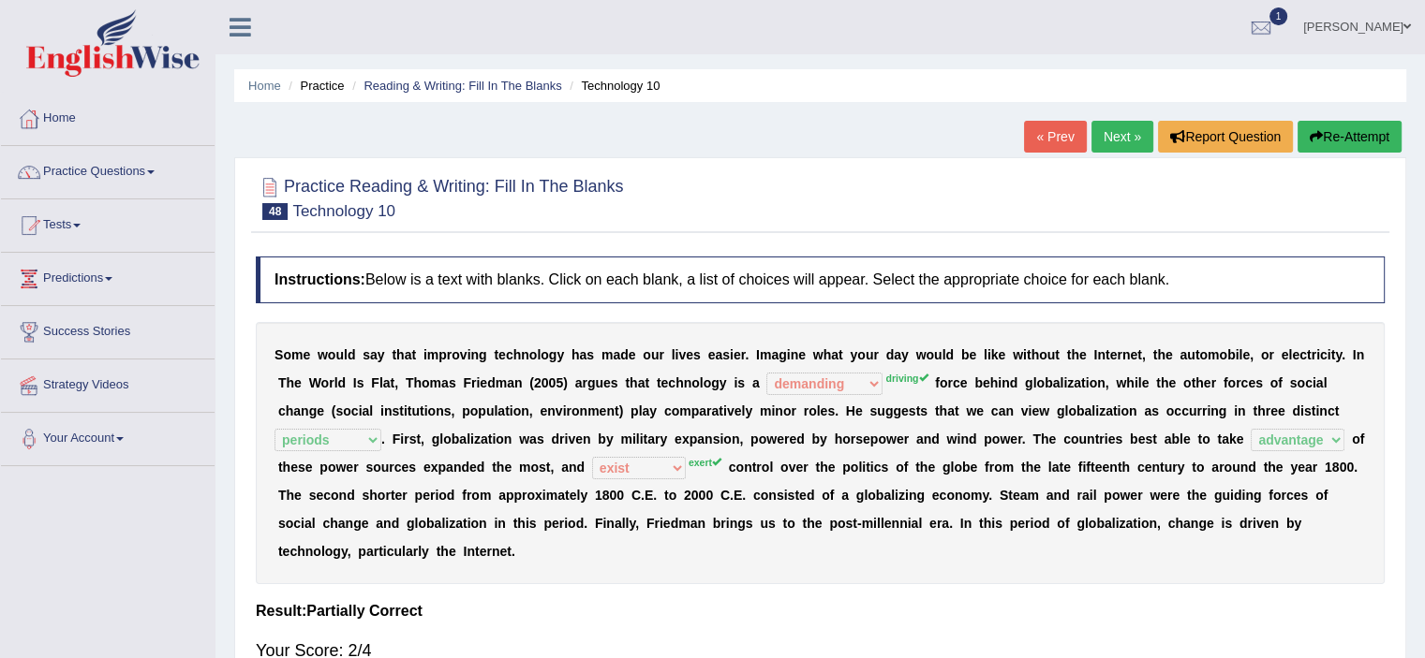
click at [1098, 141] on link "Next »" at bounding box center [1122, 137] width 62 height 32
